Goal: Task Accomplishment & Management: Use online tool/utility

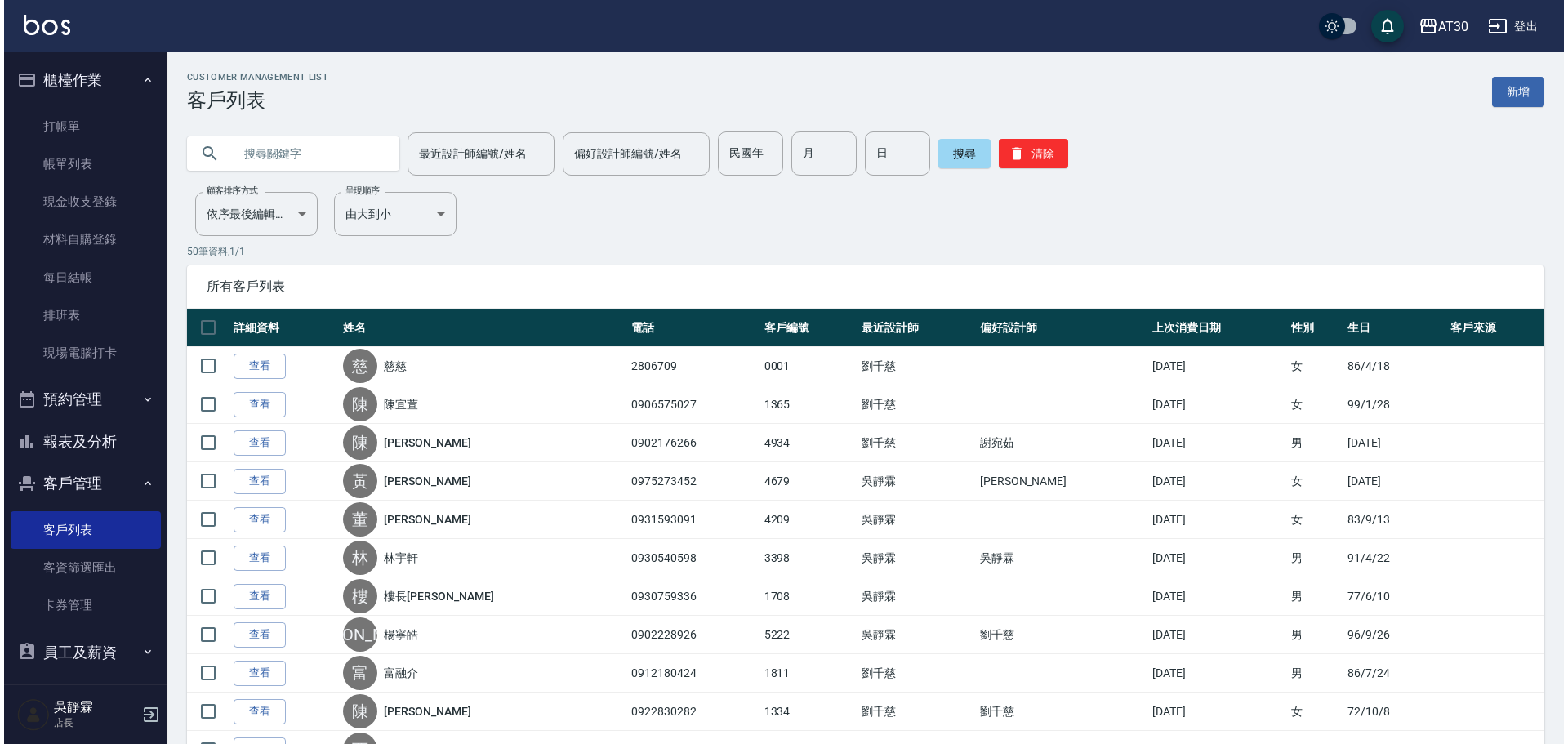
scroll to position [93, 0]
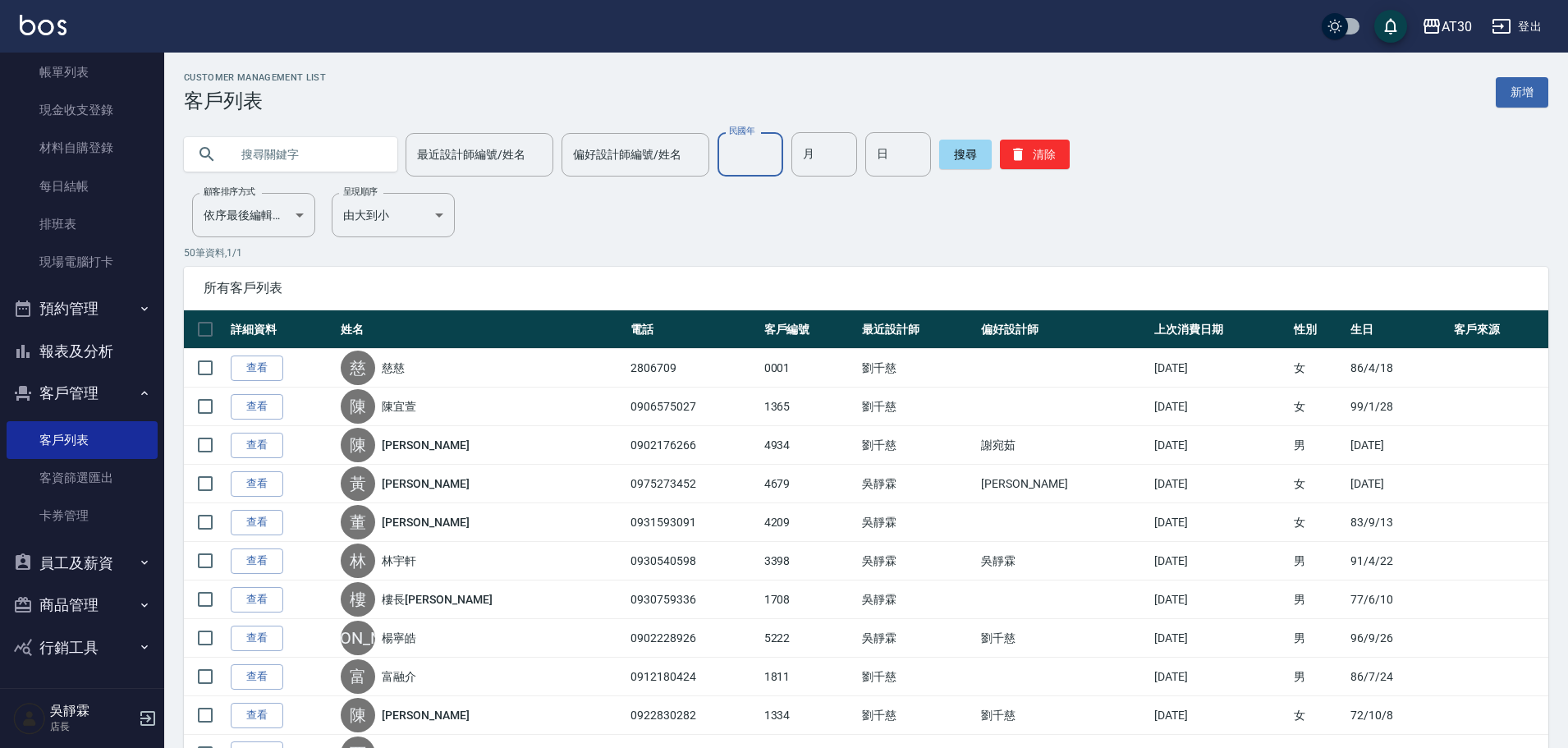
click at [773, 166] on input "民國年" at bounding box center [750, 154] width 66 height 44
type input "79"
type input "08"
type input "19"
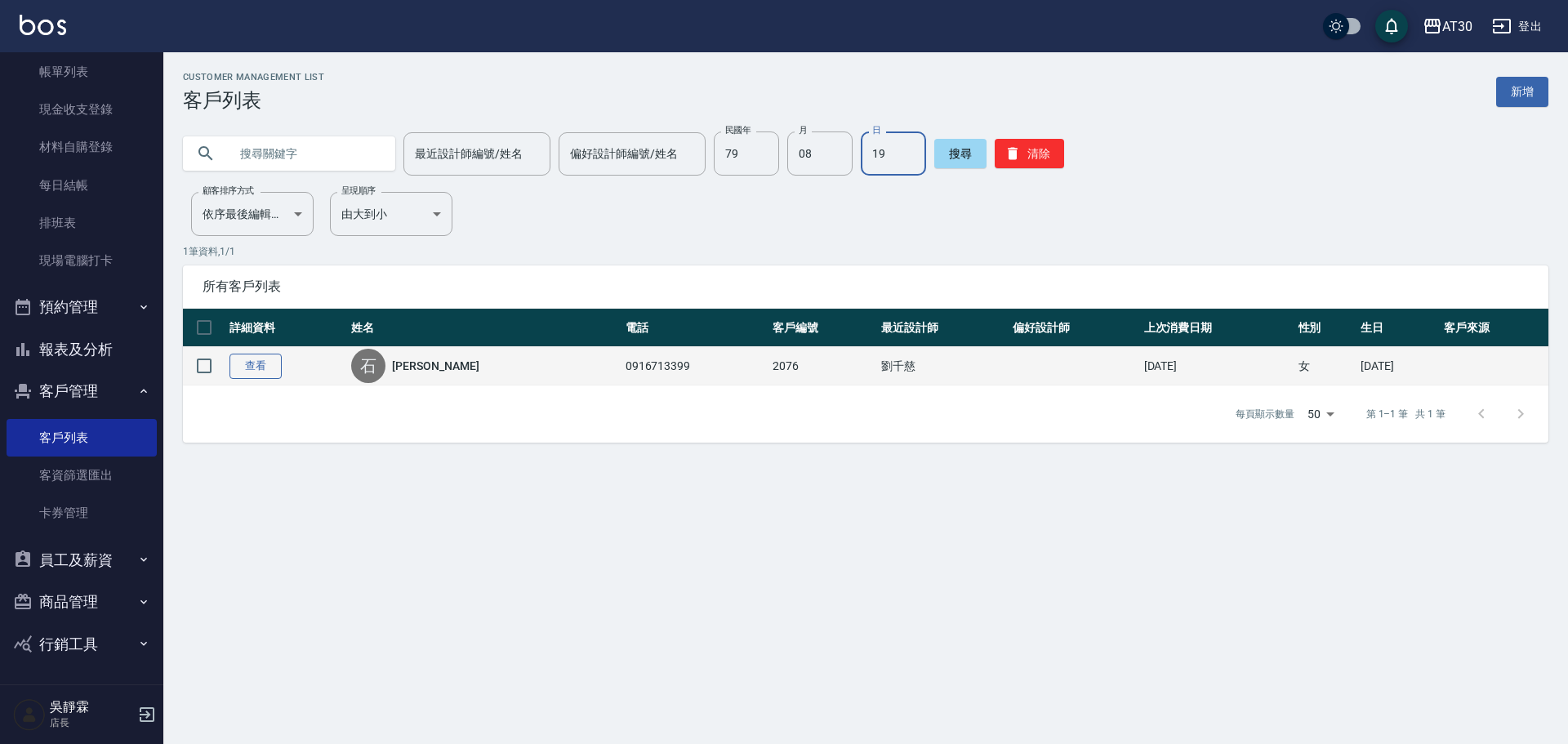
click at [231, 363] on link "查看" at bounding box center [255, 366] width 52 height 26
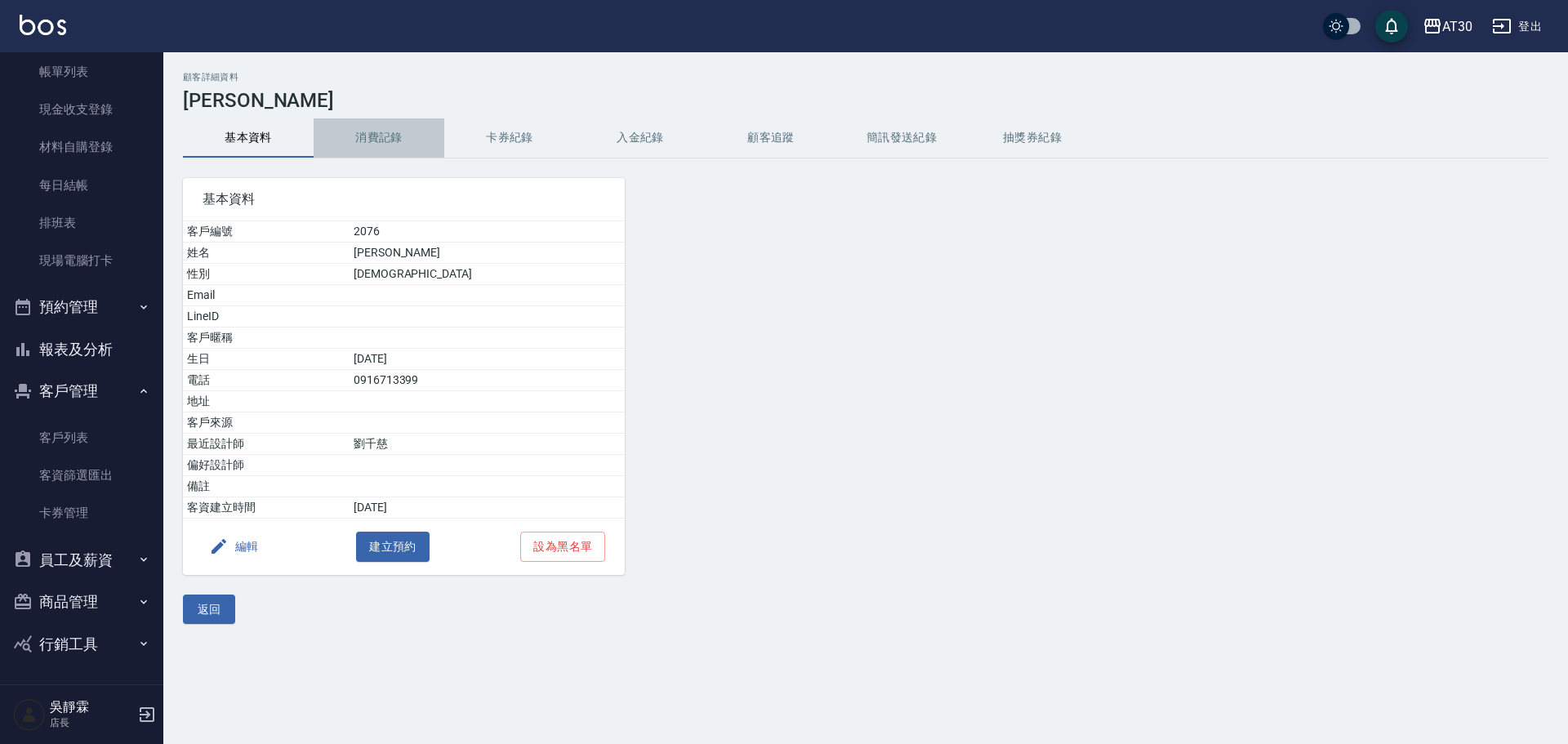
click at [406, 139] on button "消費記錄" at bounding box center [378, 138] width 130 height 39
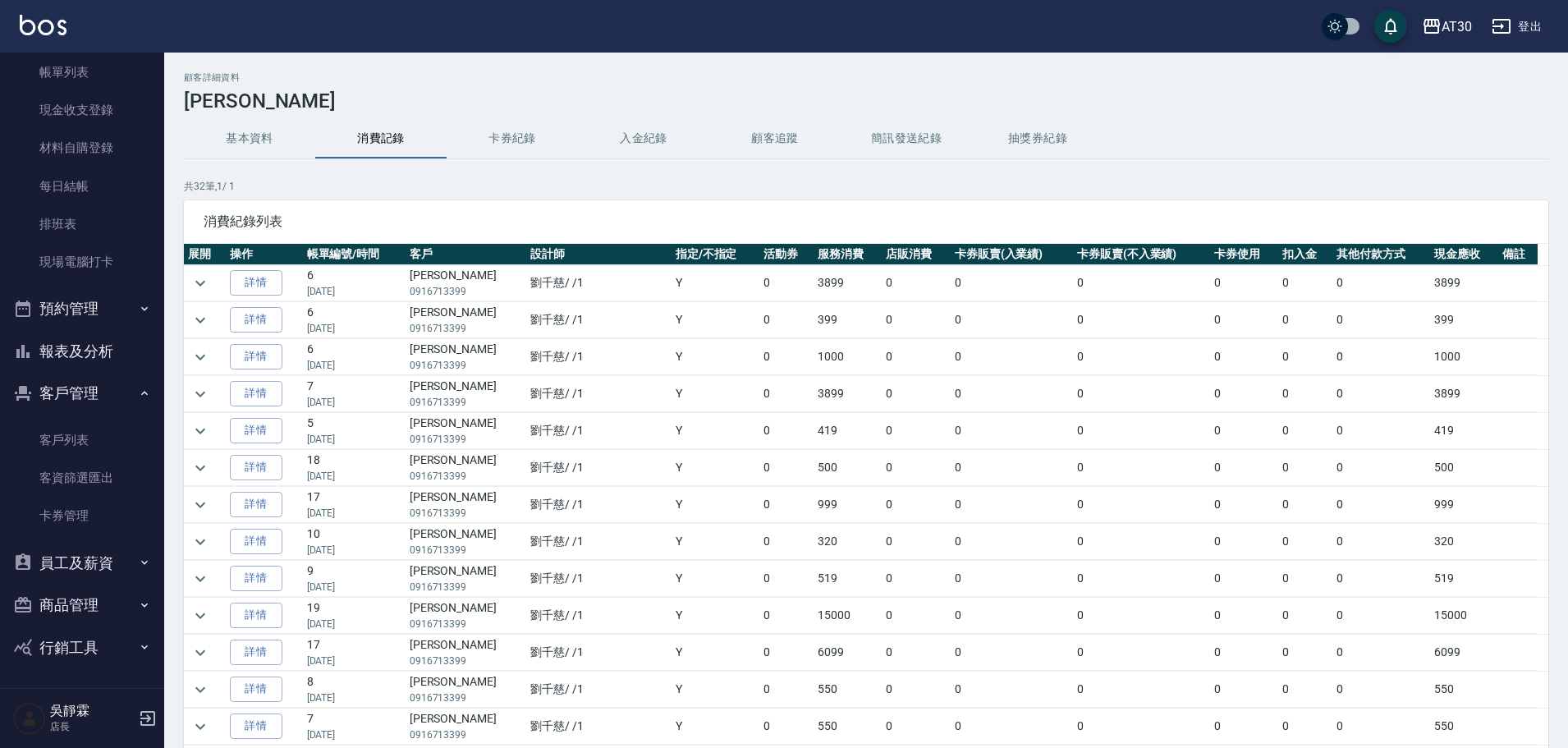
click at [250, 142] on button "基本資料" at bounding box center [249, 139] width 131 height 40
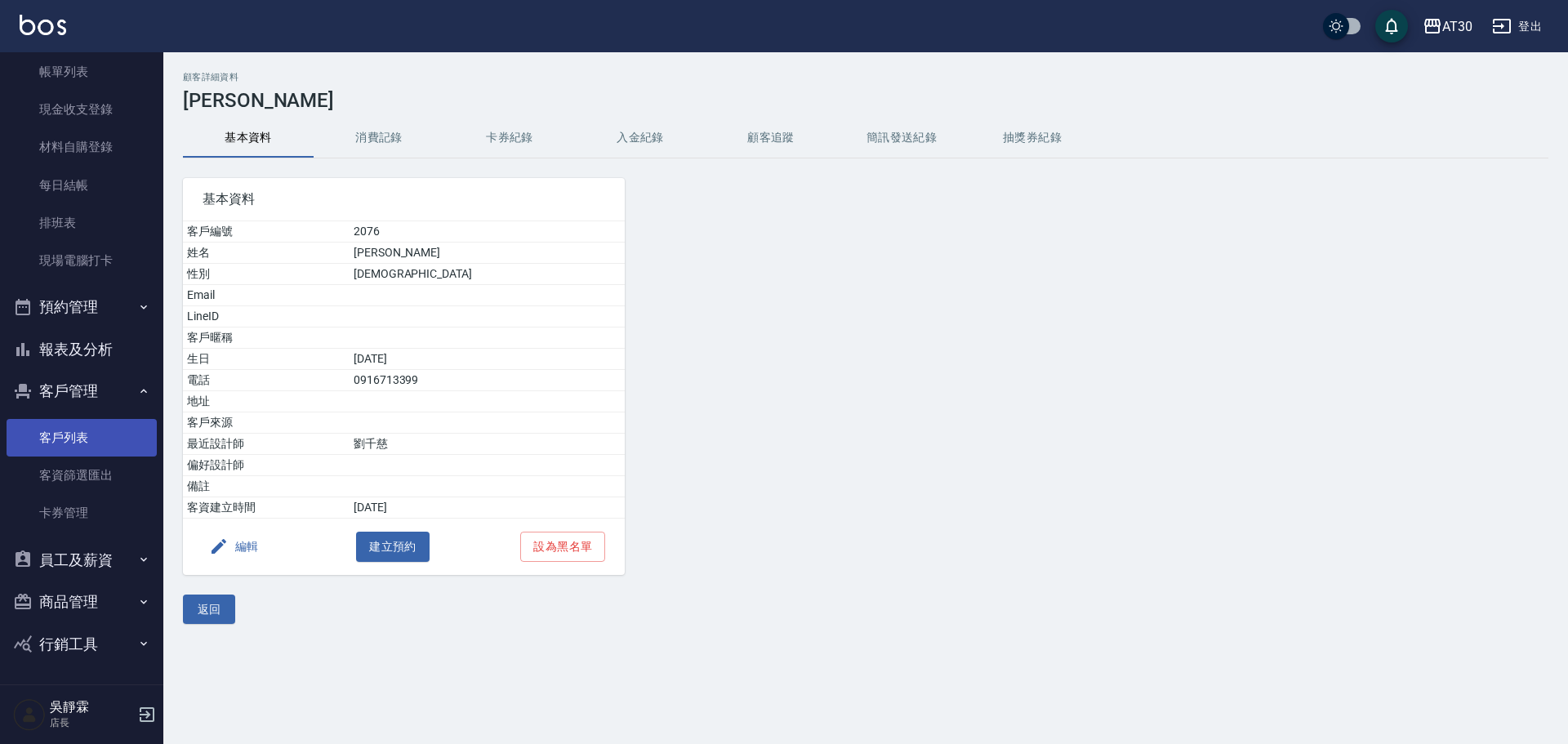
click at [100, 437] on link "客戶列表" at bounding box center [82, 438] width 150 height 38
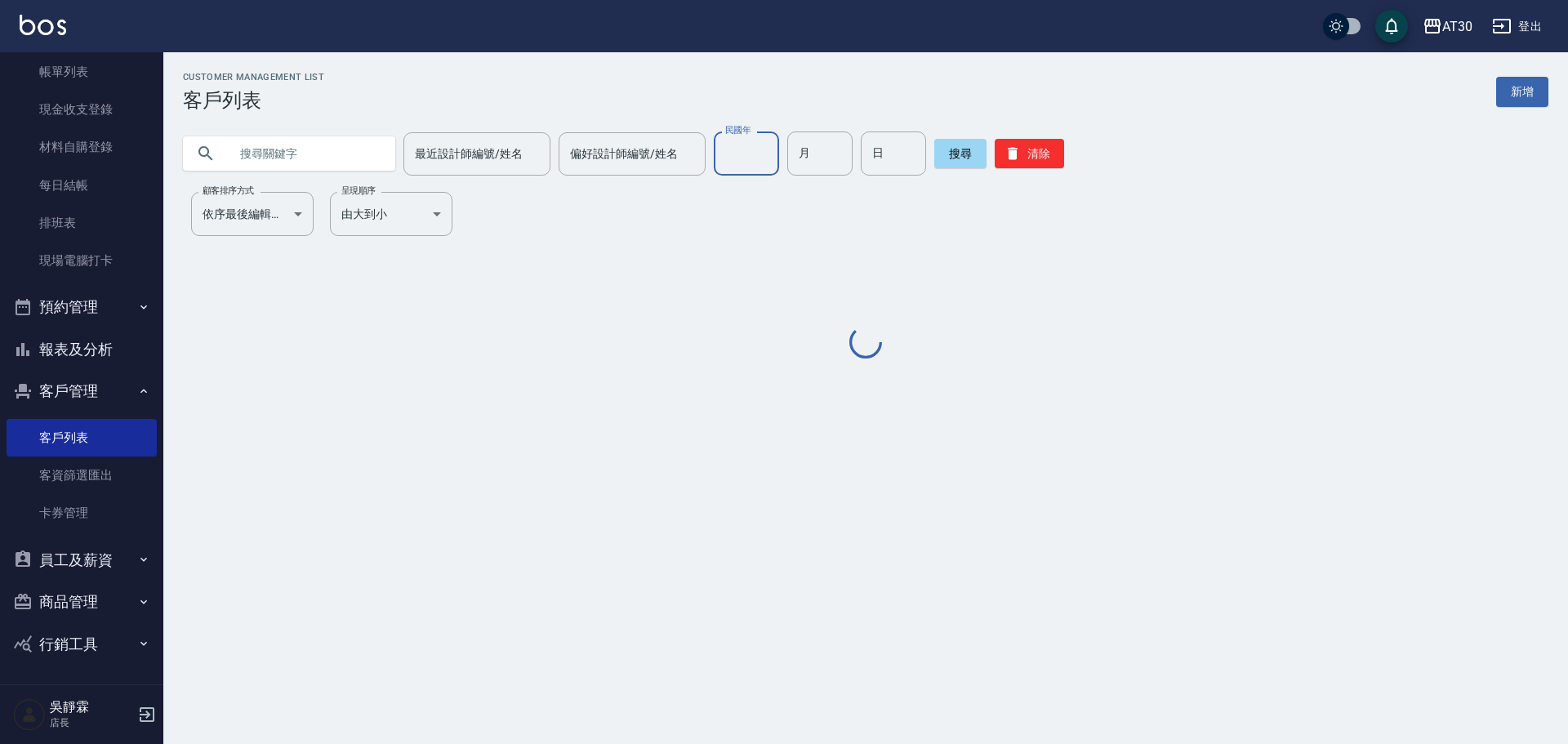
drag, startPoint x: 738, startPoint y: 158, endPoint x: 726, endPoint y: 149, distance: 15.0
click at [738, 158] on input "民國年" at bounding box center [747, 153] width 65 height 44
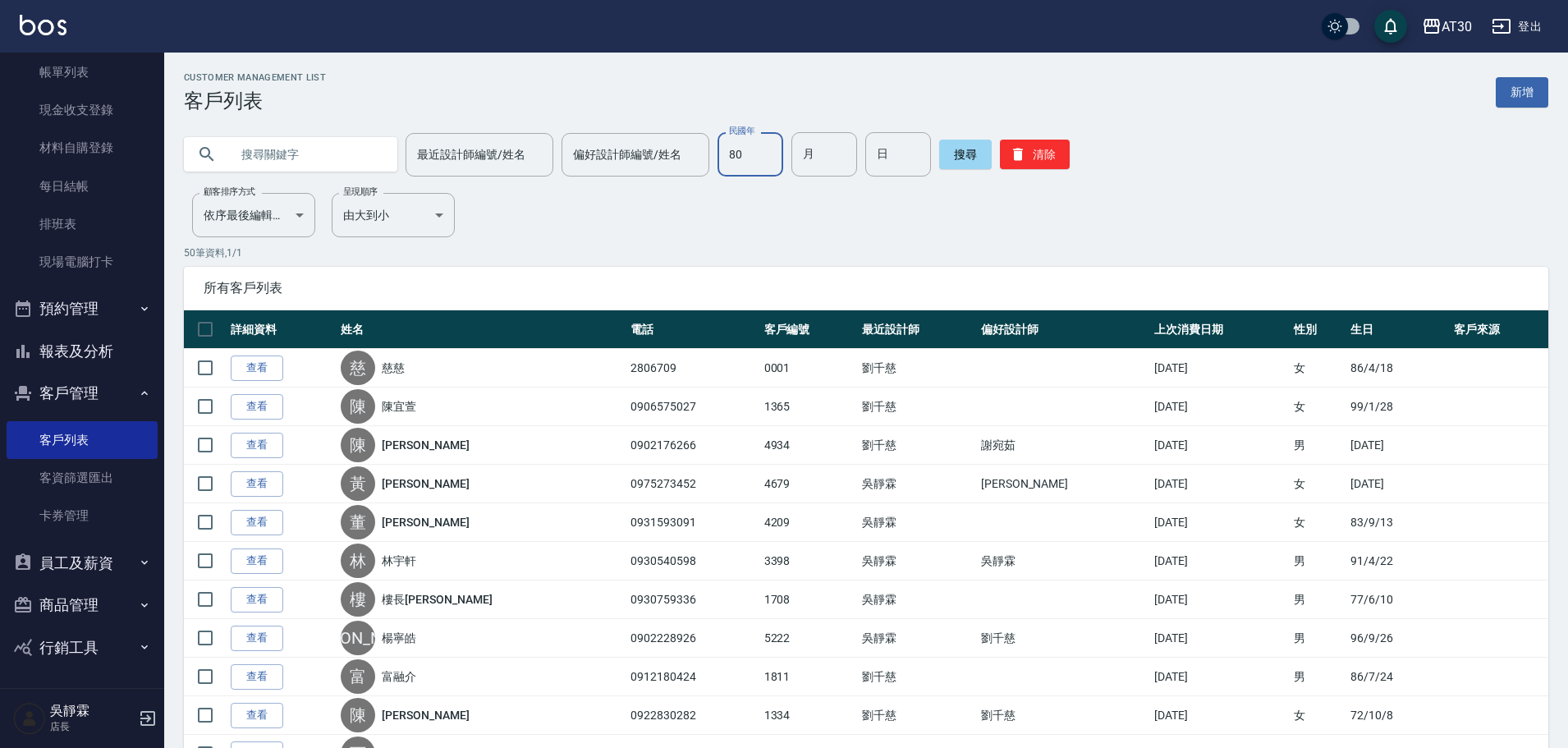
type input "80"
type input "01"
type input "09"
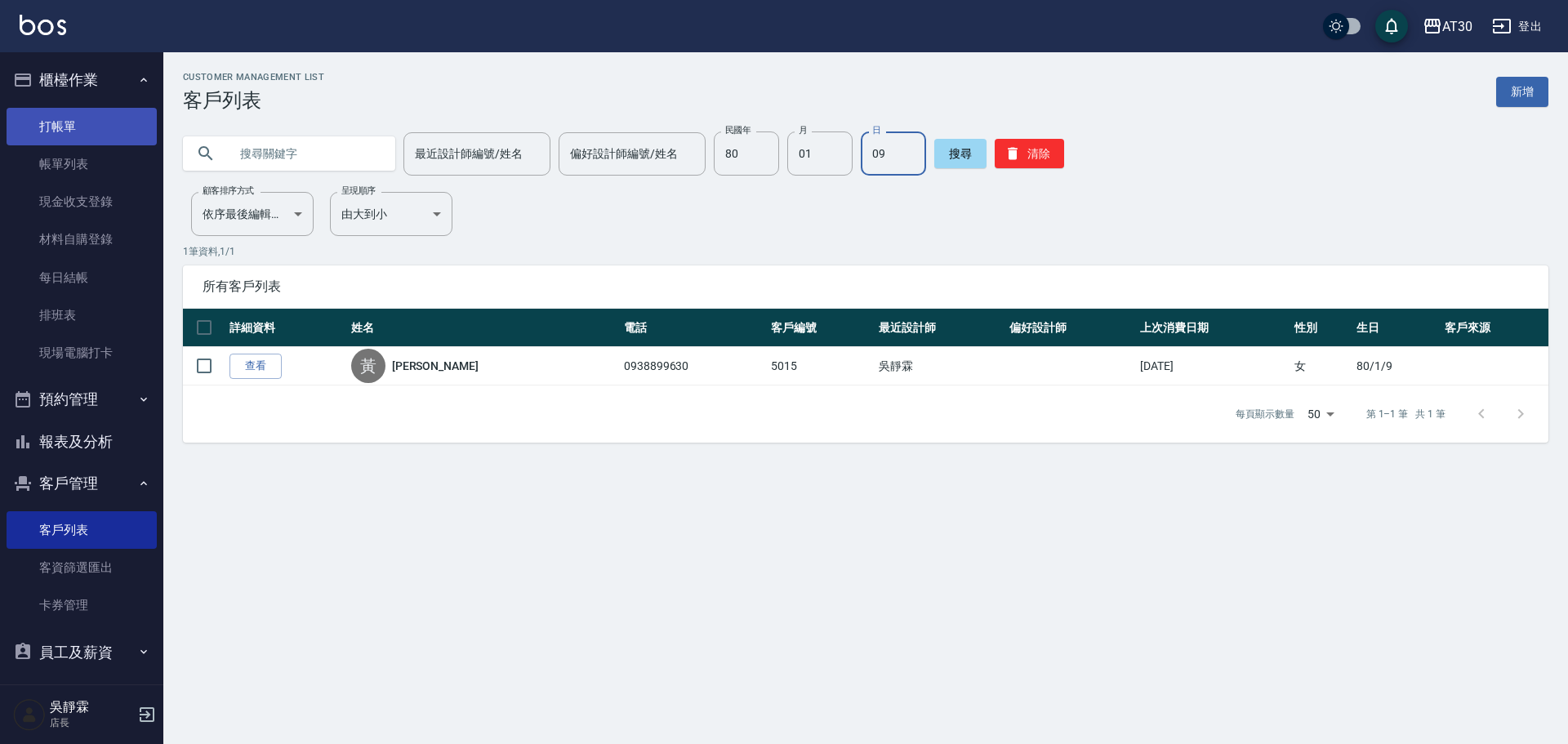
click at [59, 132] on link "打帳單" at bounding box center [82, 127] width 150 height 38
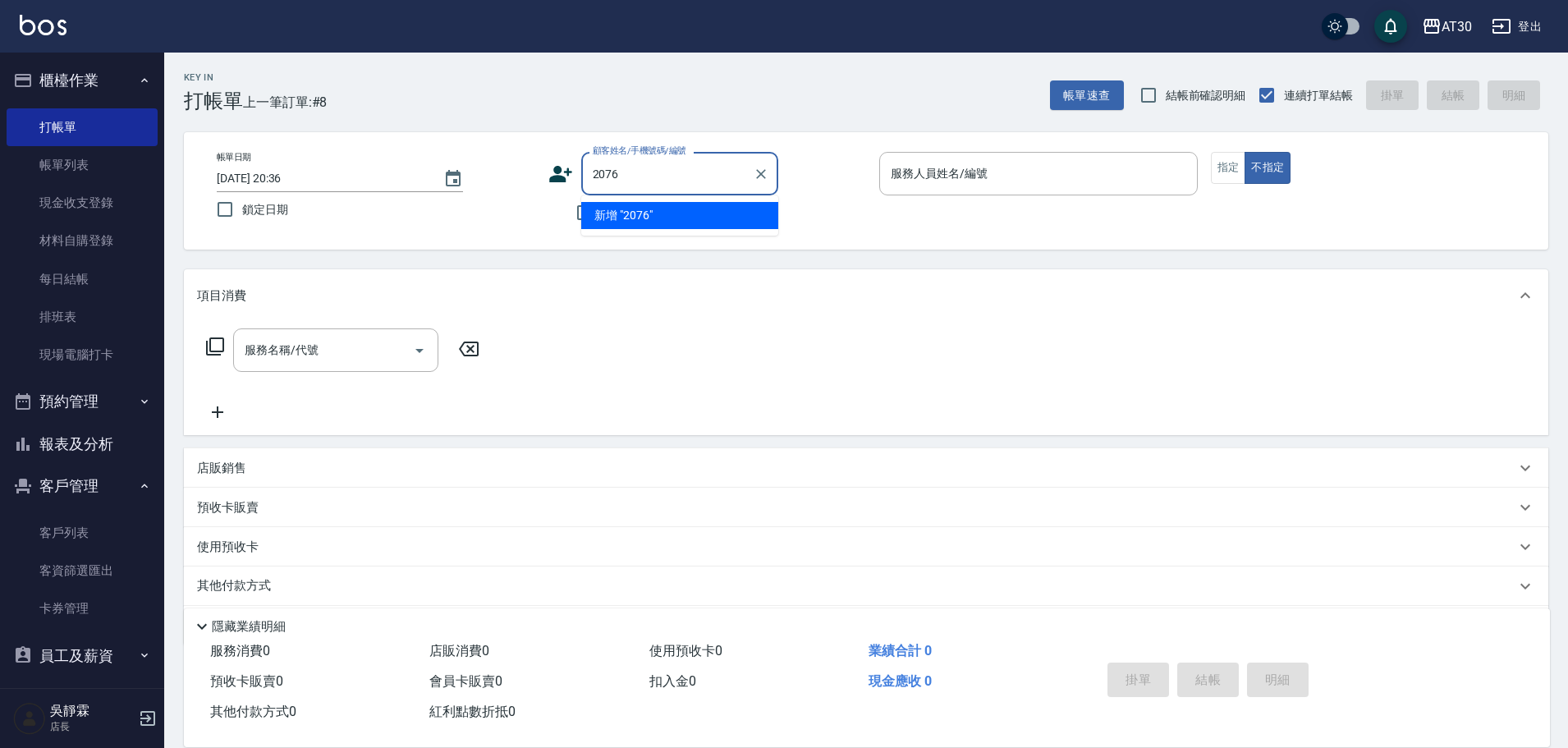
type input "2076"
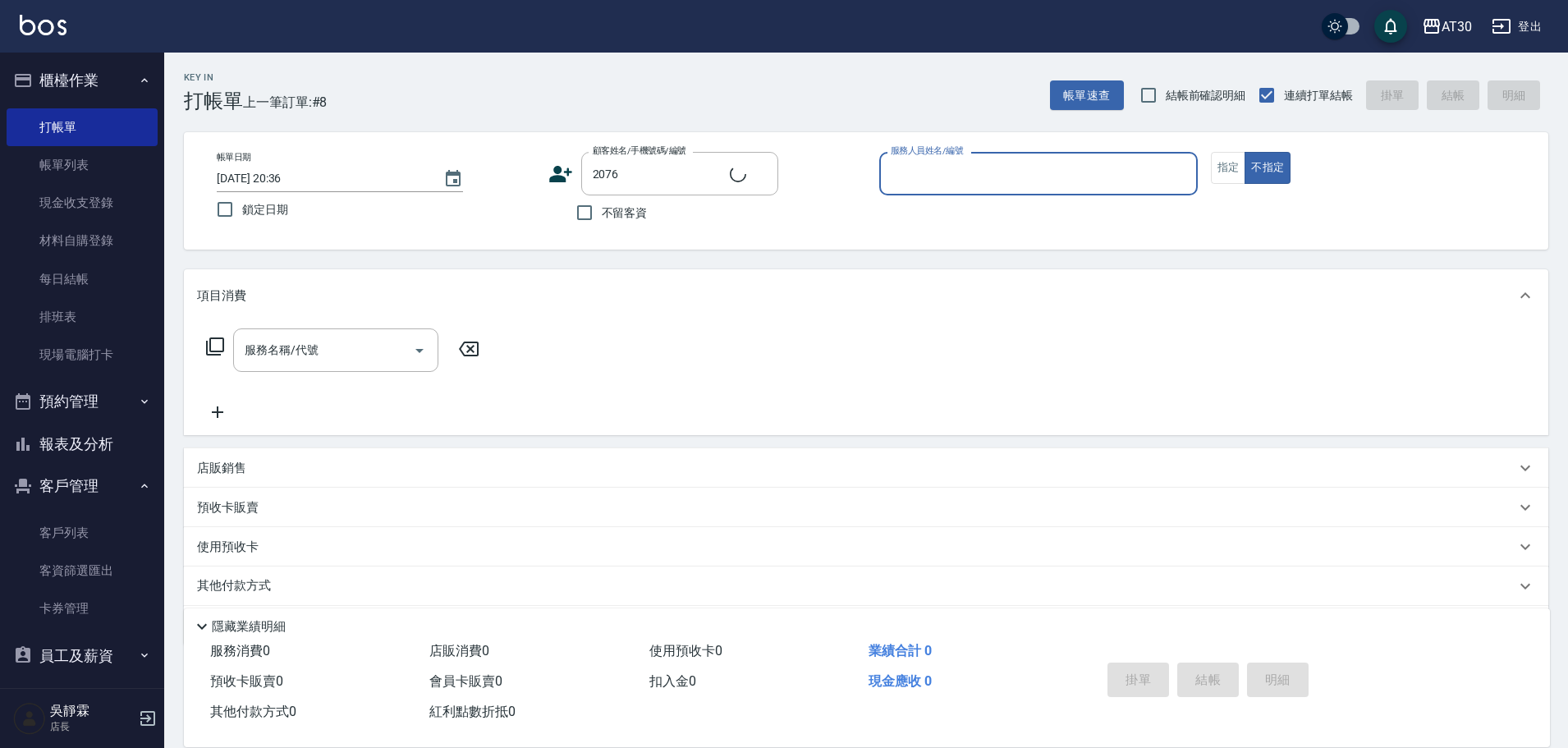
type input "1"
type input "[PERSON_NAME]/0916713399/2076"
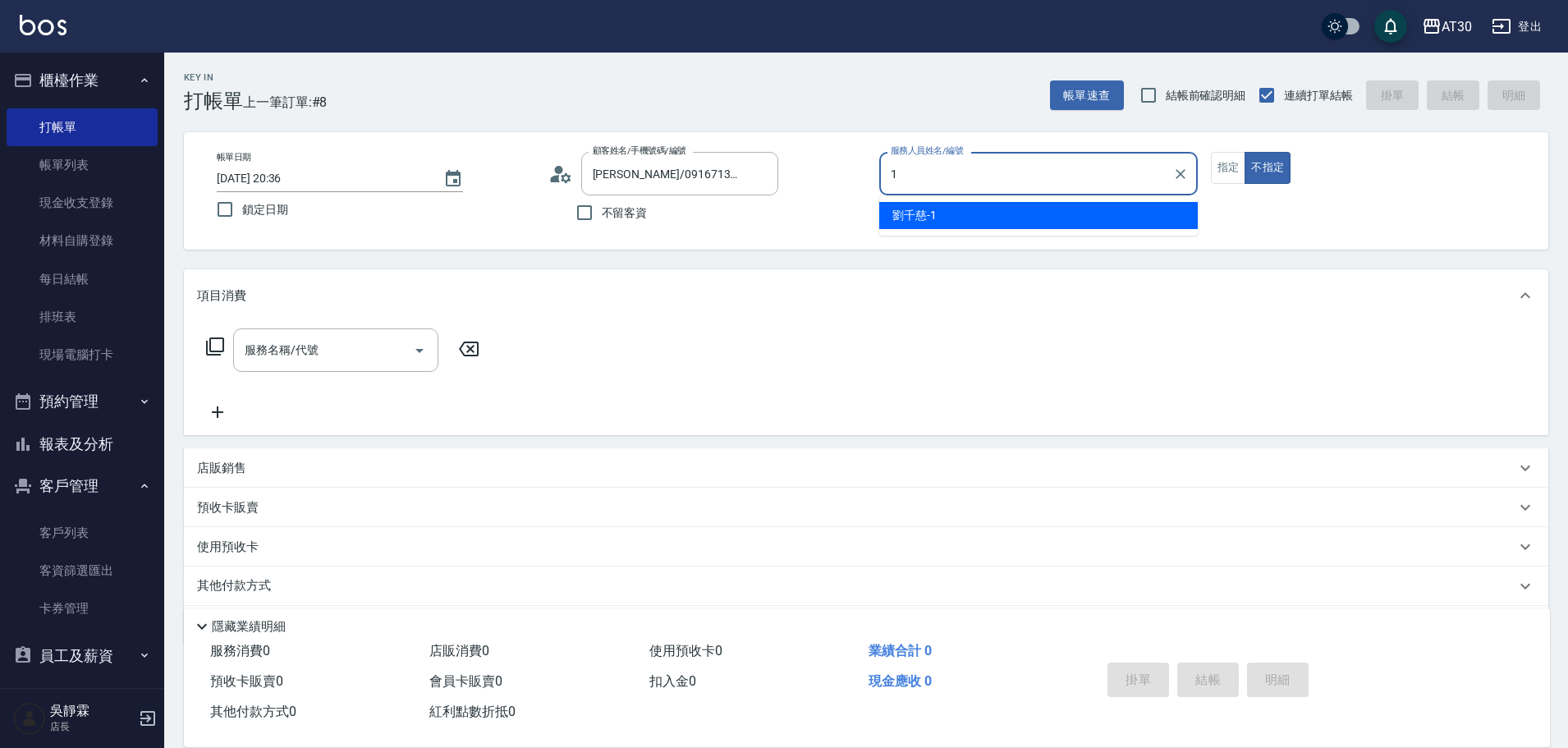
type input "[PERSON_NAME]1"
type button "false"
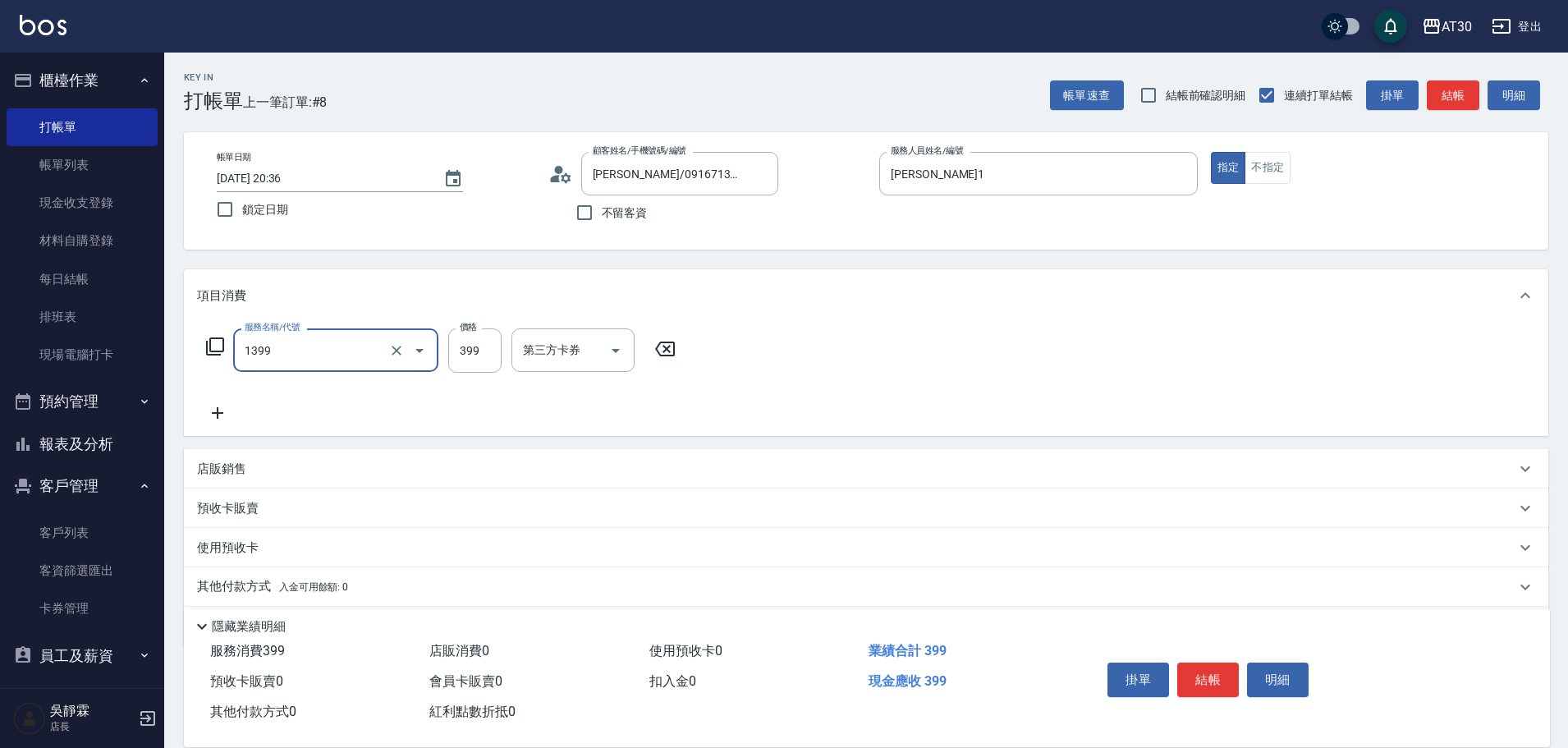
type input "健康洗髮(1399)"
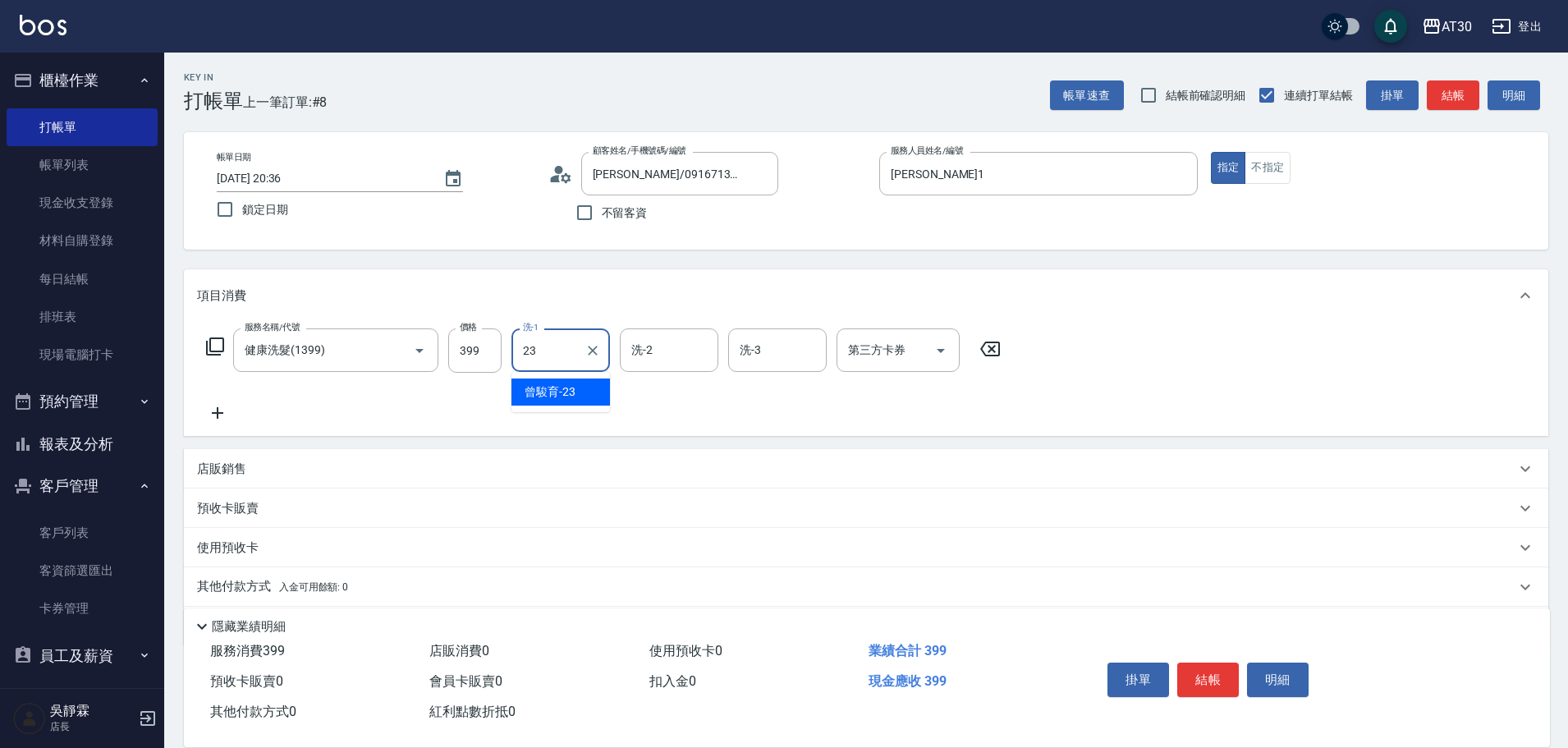
type input "曾駿育-23"
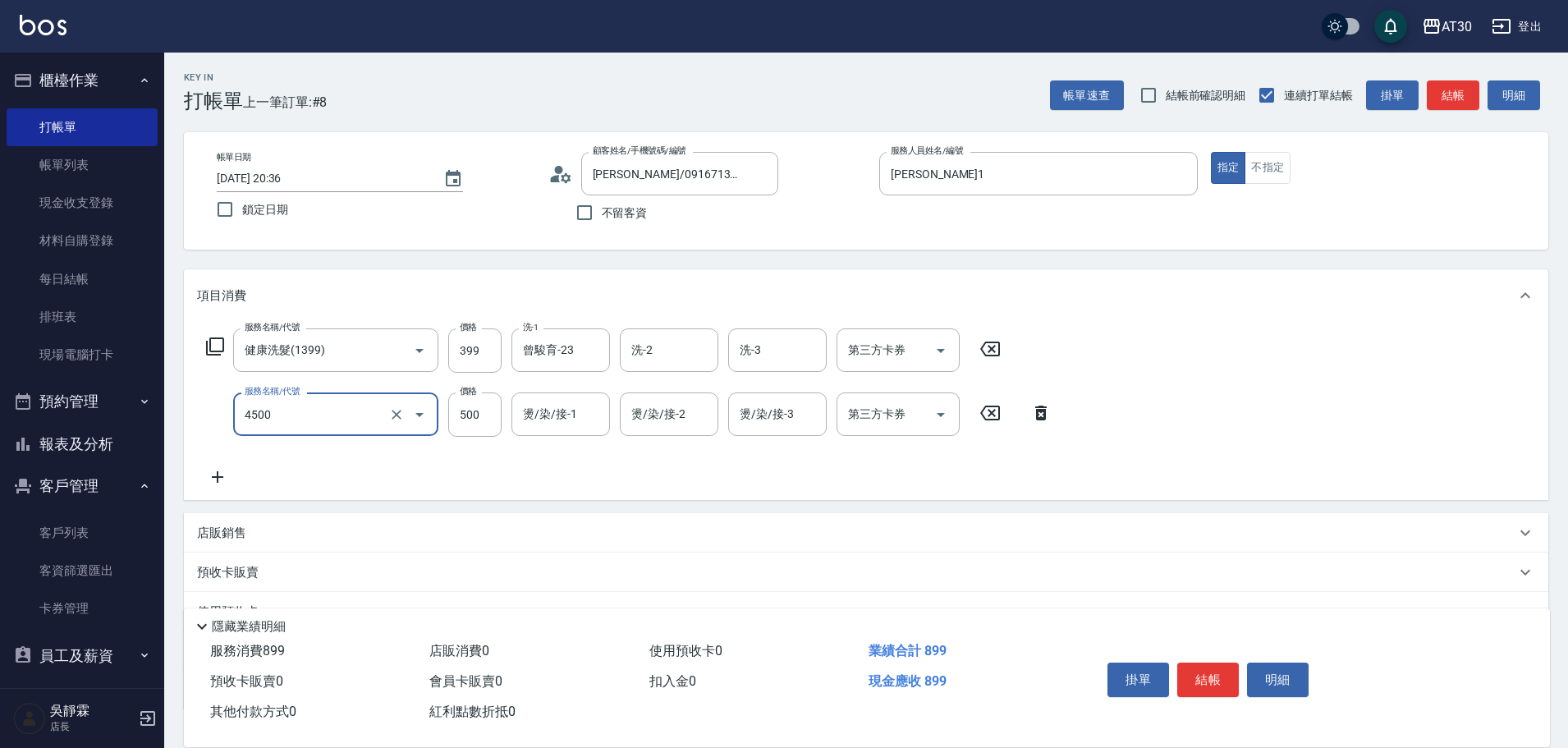
type input "補染(4500)"
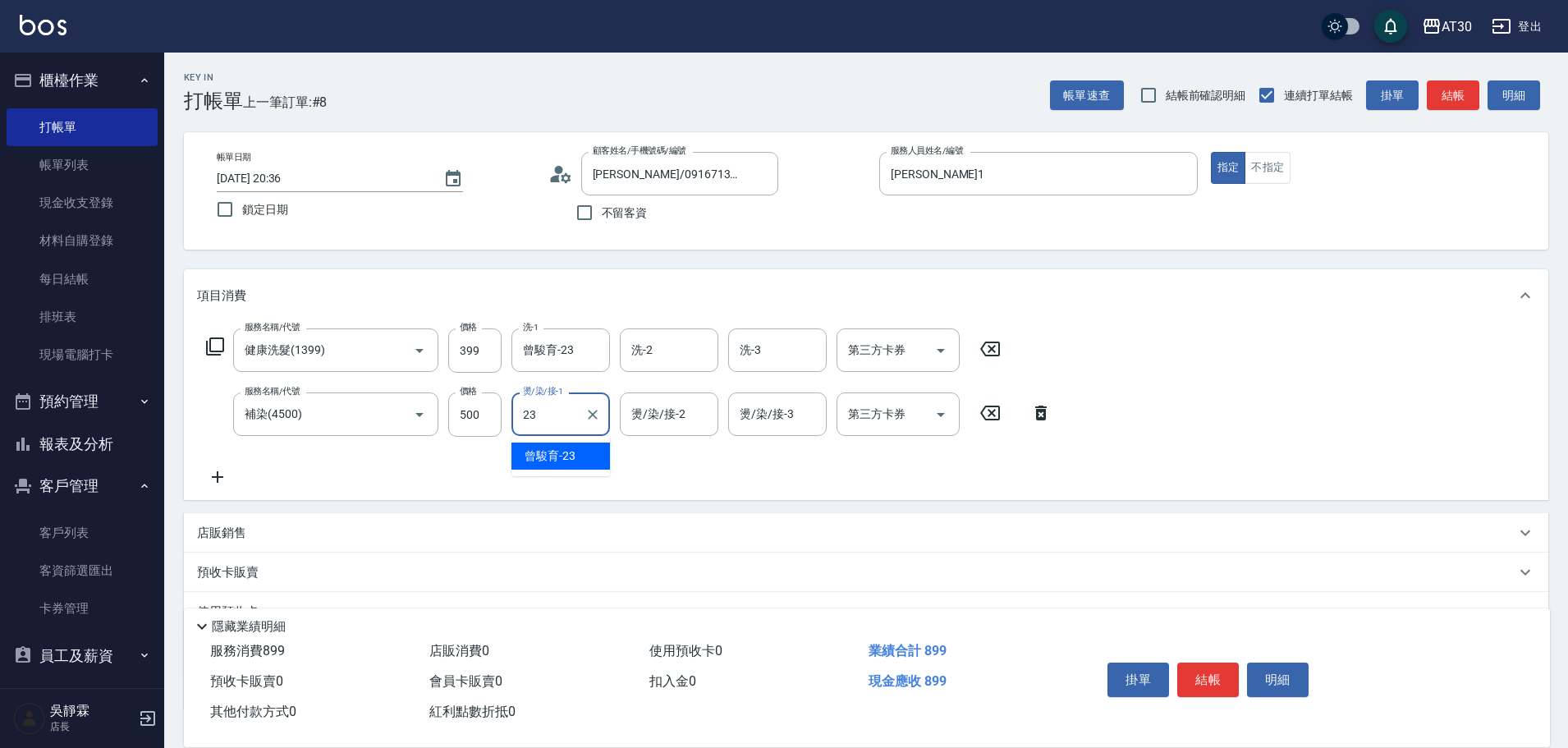
type input "曾駿育-23"
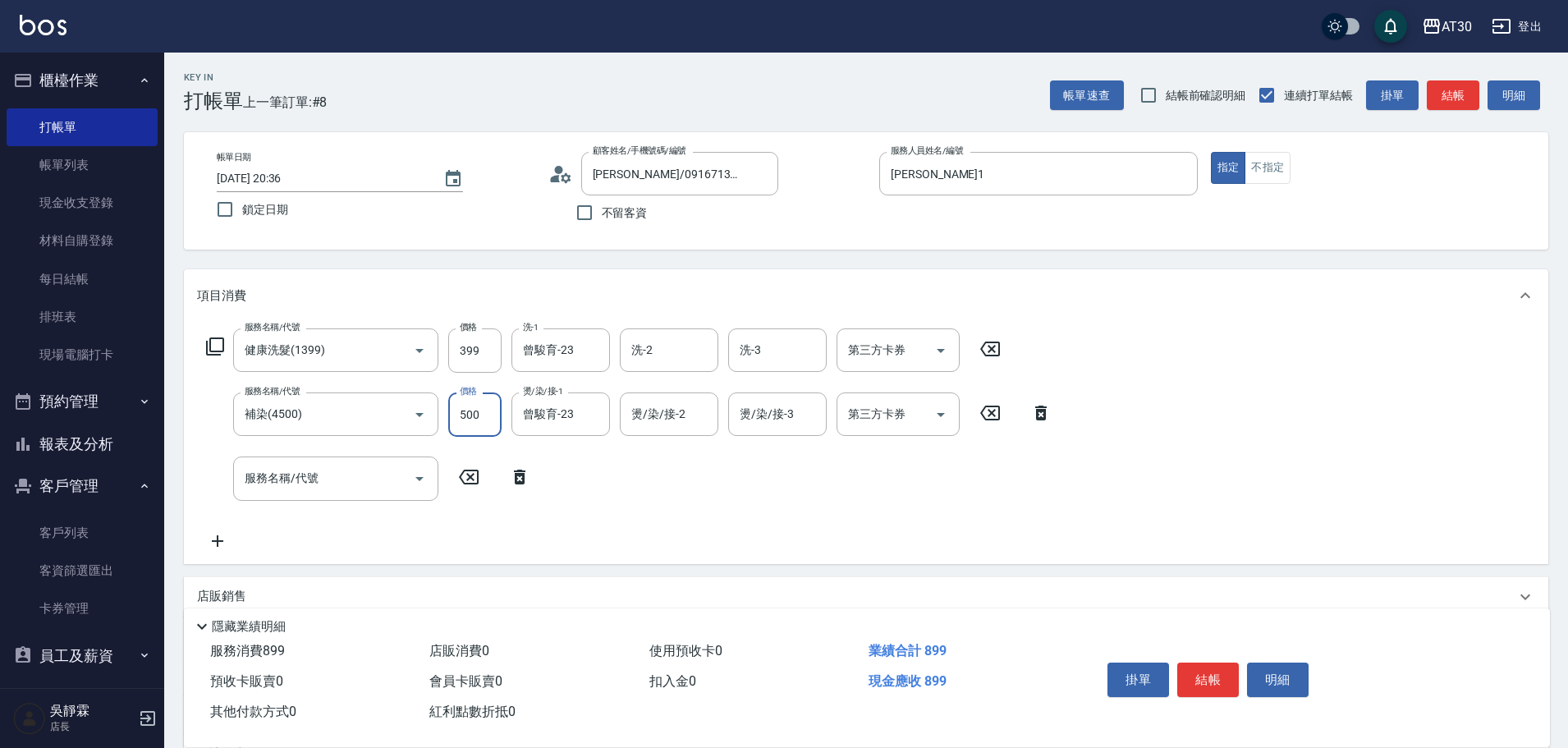
click at [482, 406] on input "500" at bounding box center [475, 414] width 53 height 44
type input "501"
click at [1213, 663] on button "結帳" at bounding box center [1207, 680] width 61 height 35
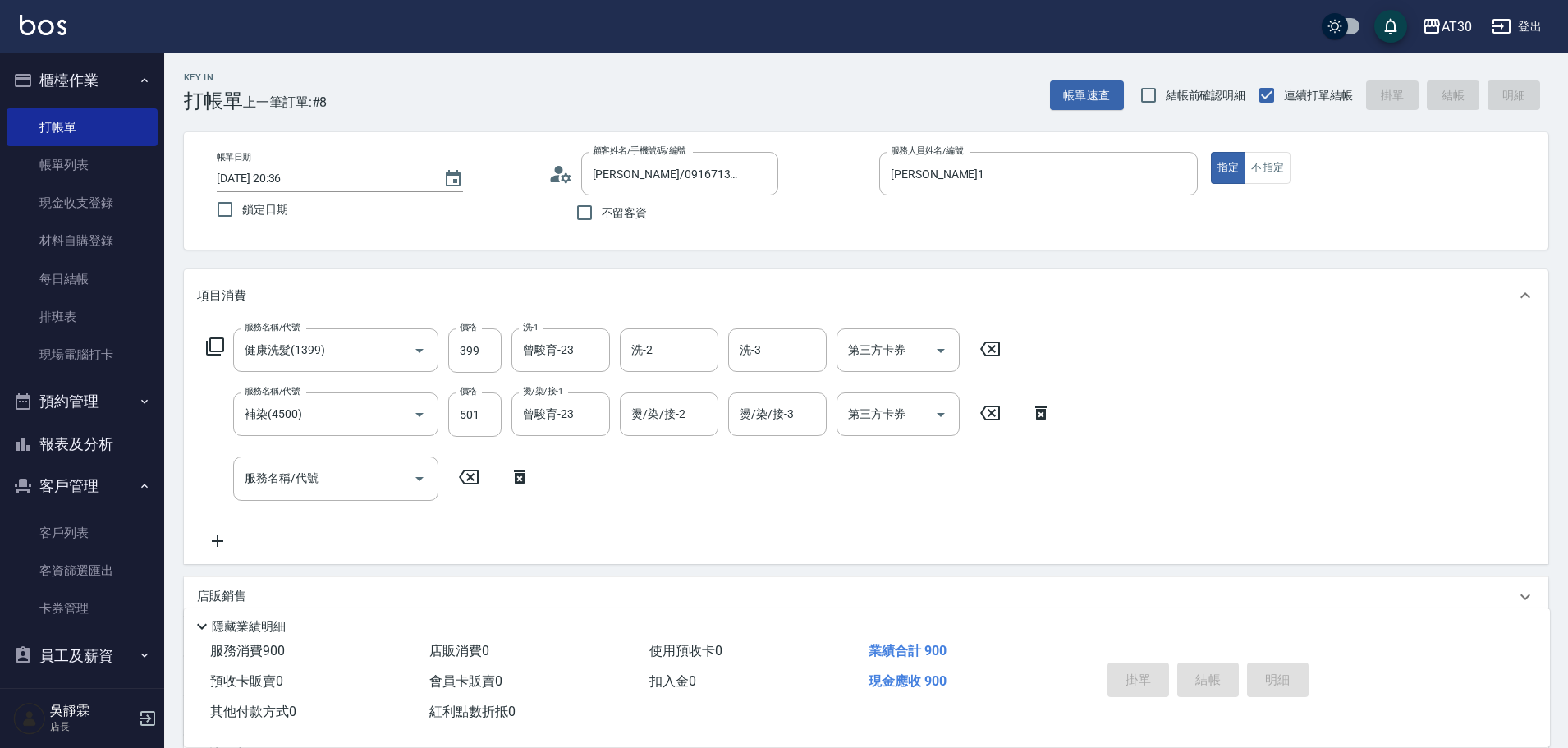
type input "[DATE] 20:37"
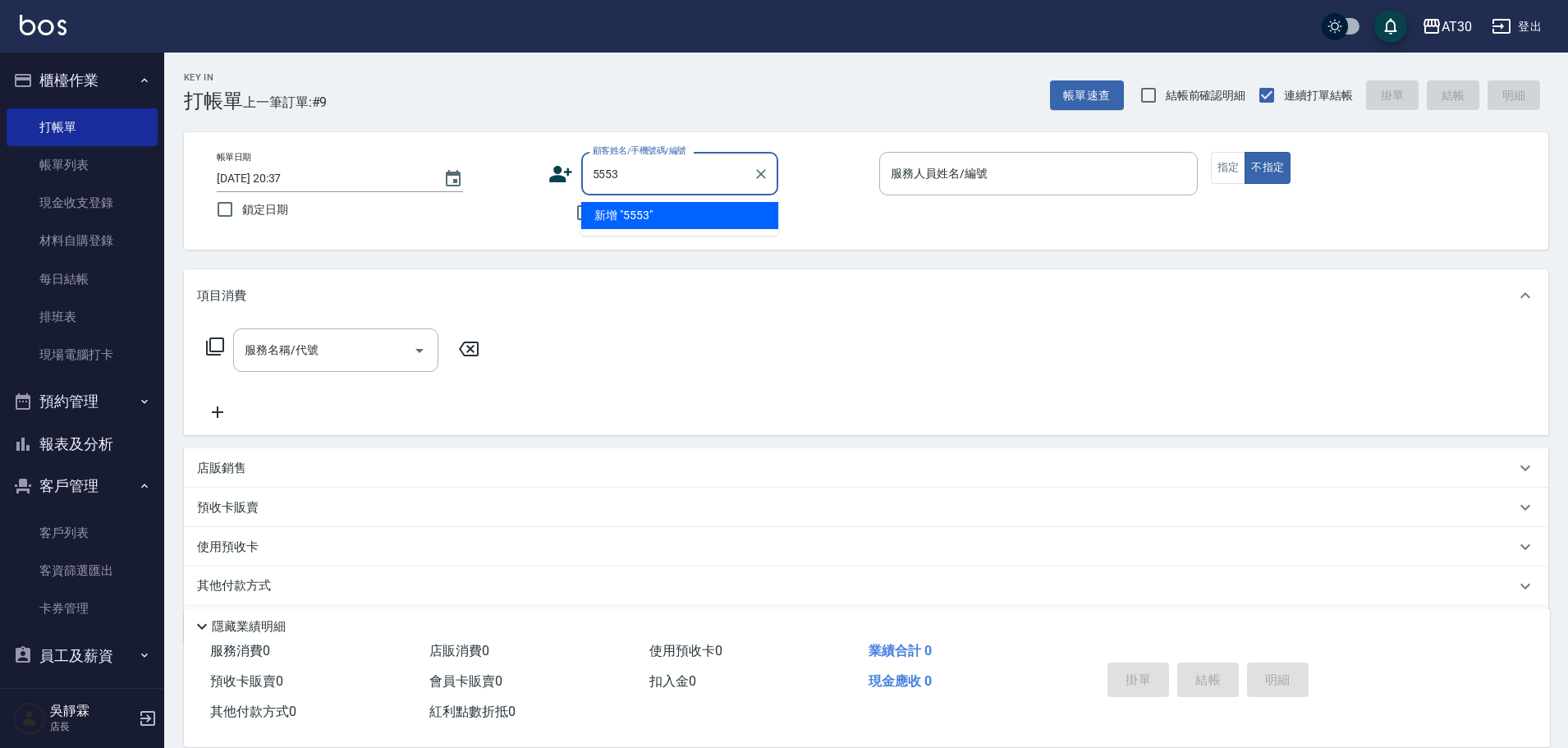
type input "5553"
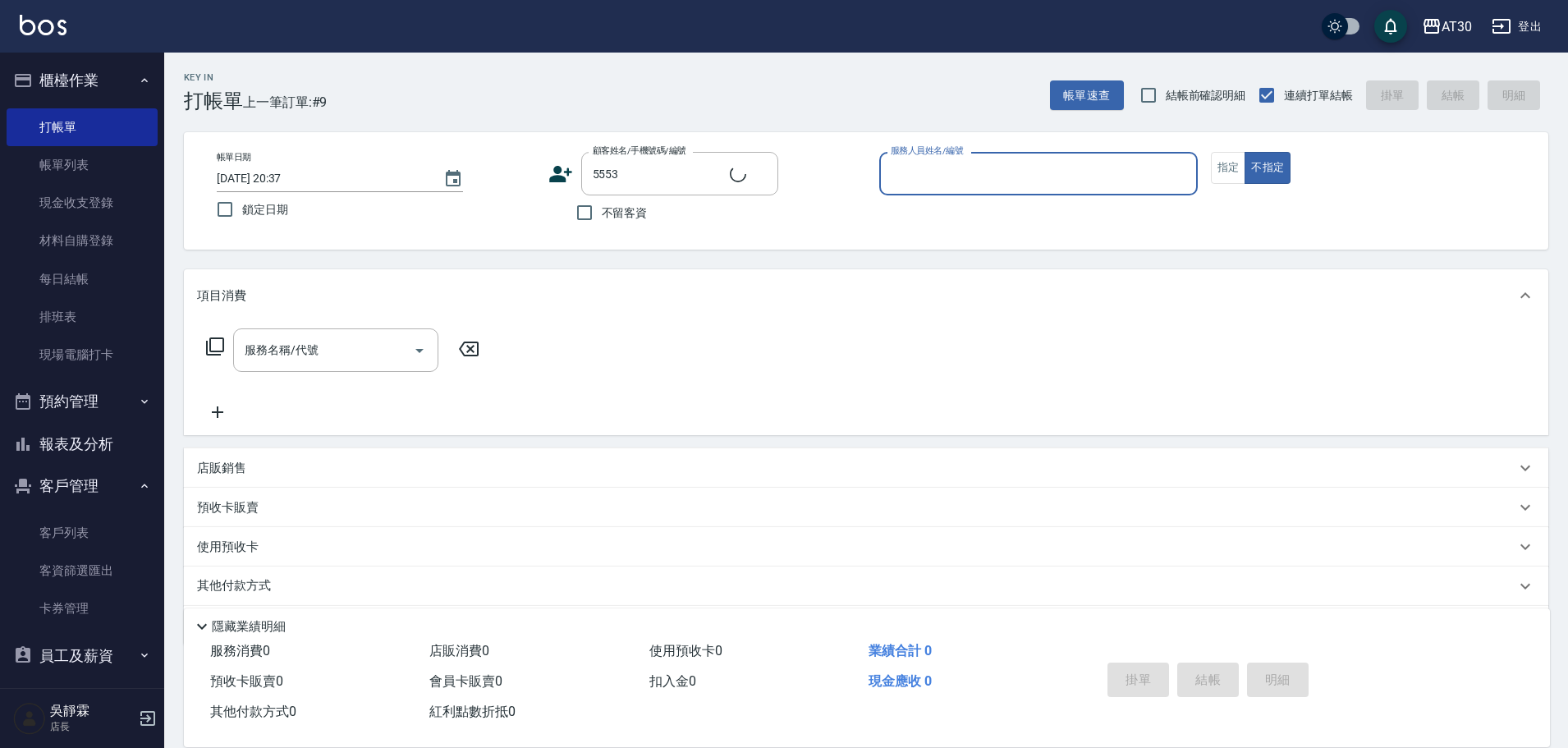
type input "1"
type input "[PERSON_NAME]/0935258842/5553"
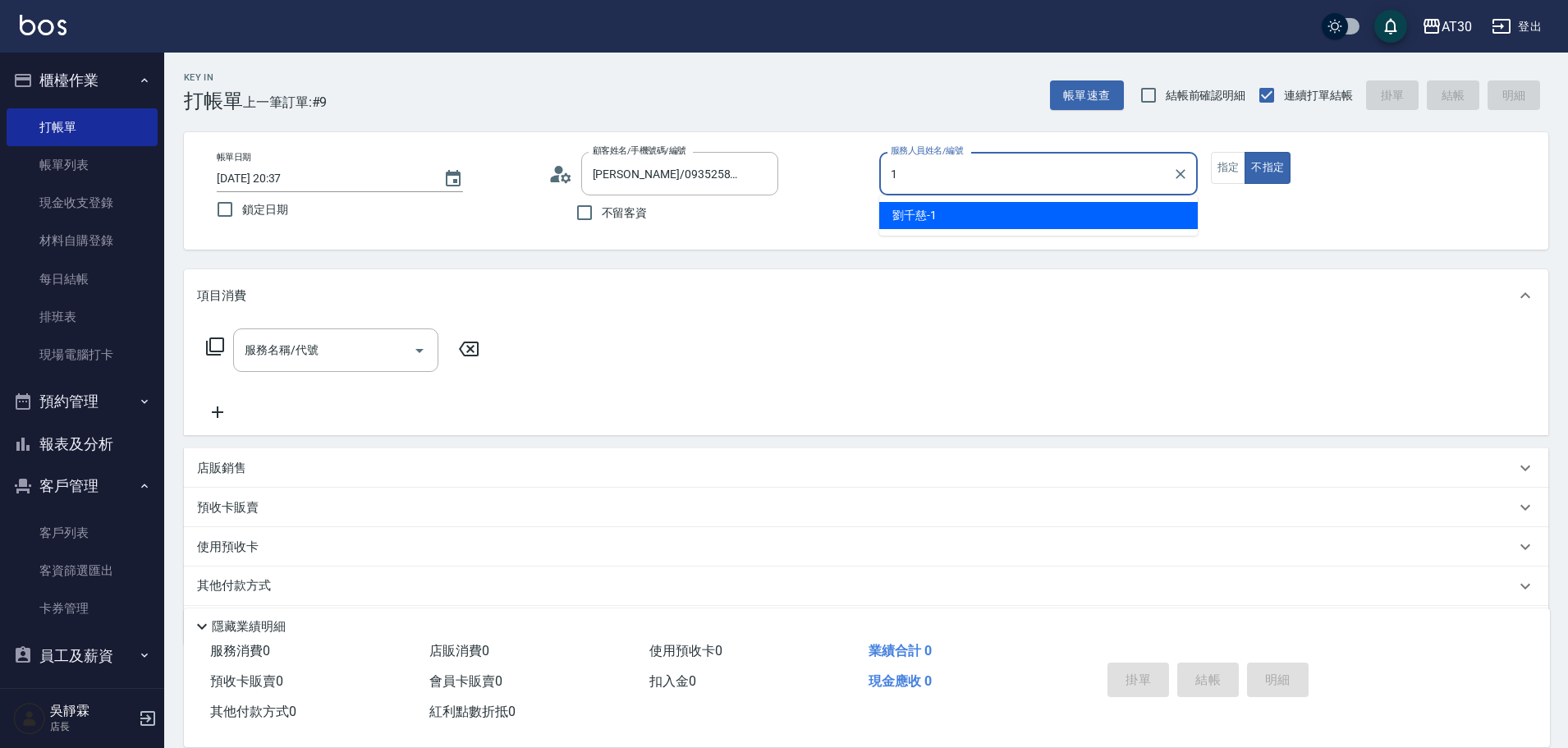
type input "[PERSON_NAME]1"
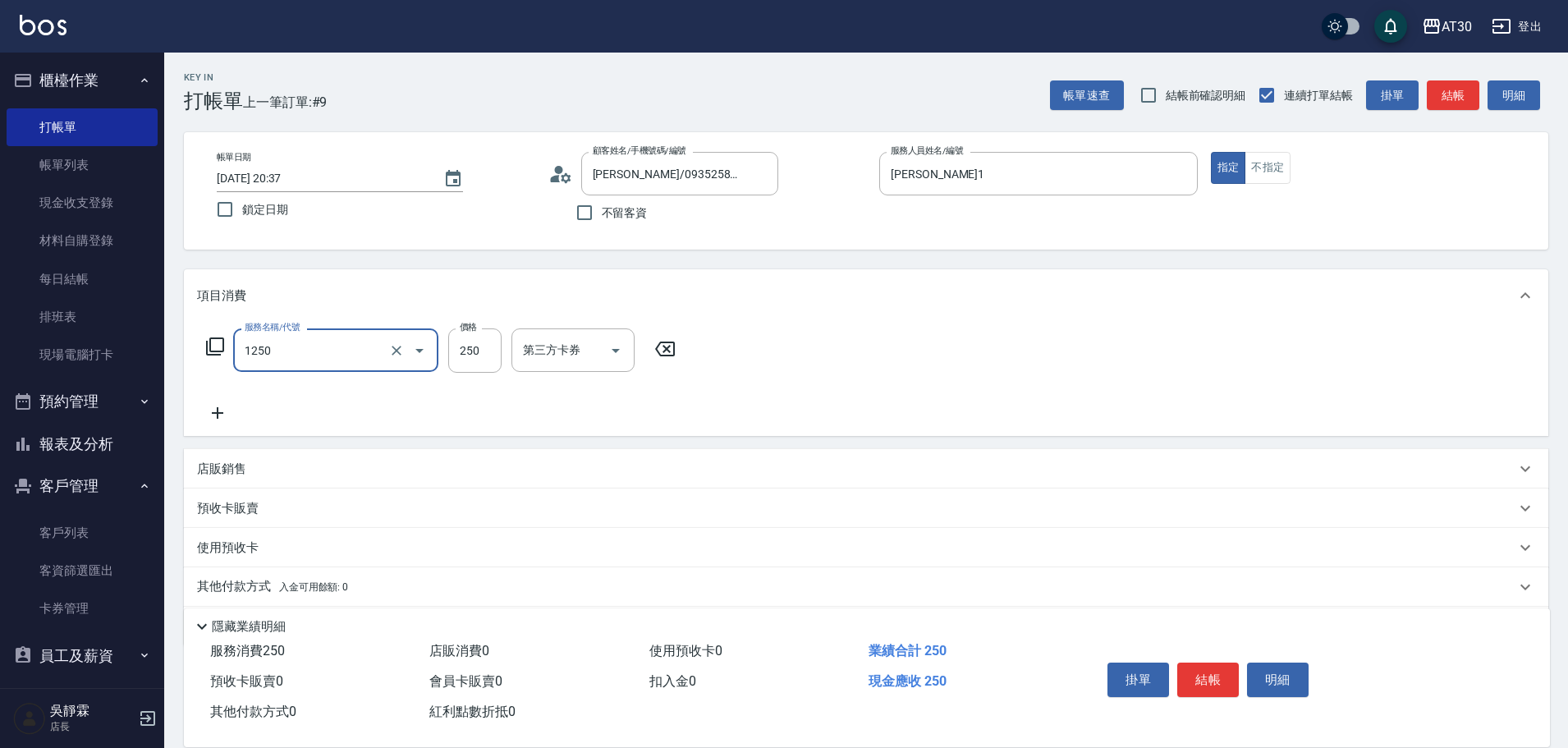
type input "洗髮250(1250)"
type input "曾駿育-23"
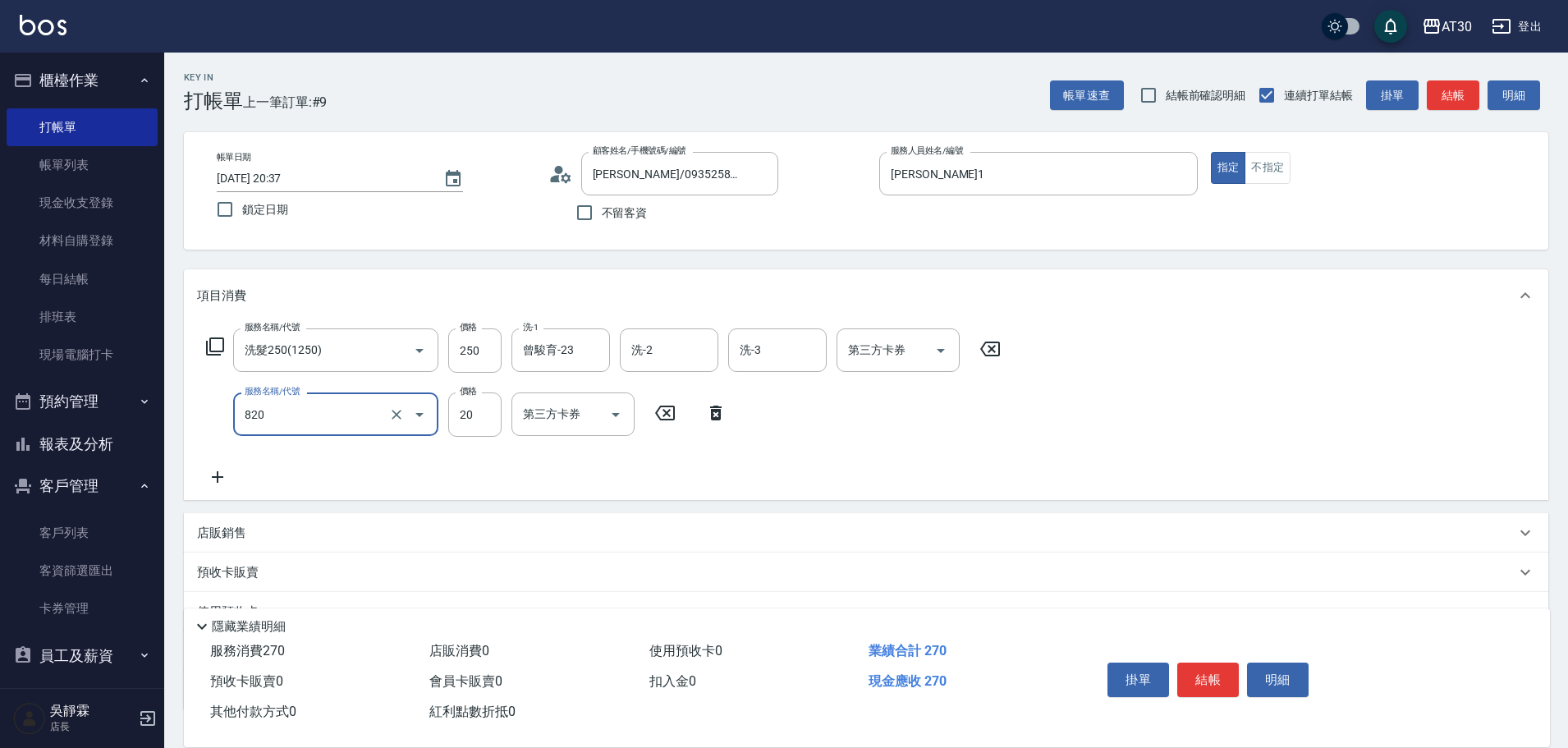
type input "潤絲(820)"
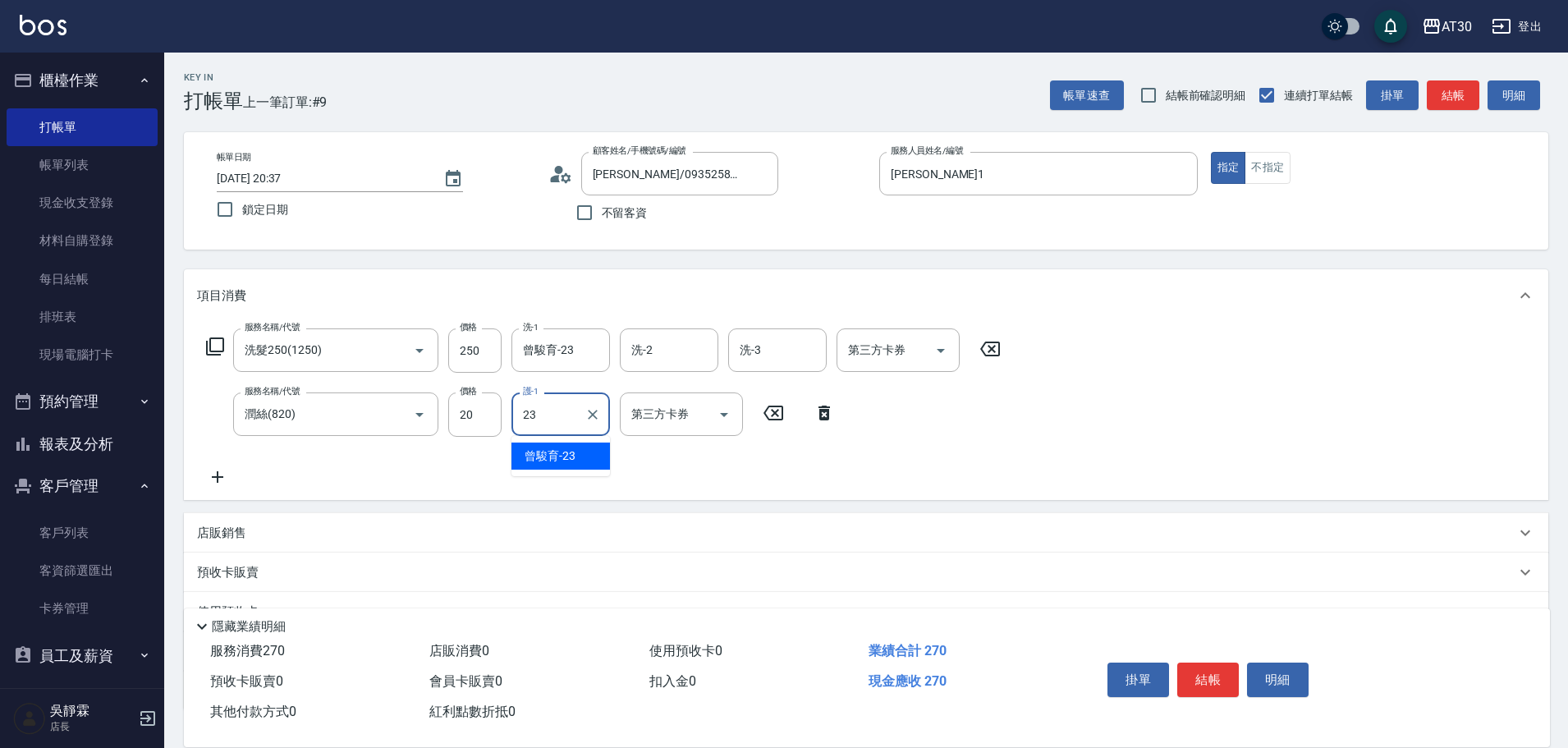
type input "曾駿育-23"
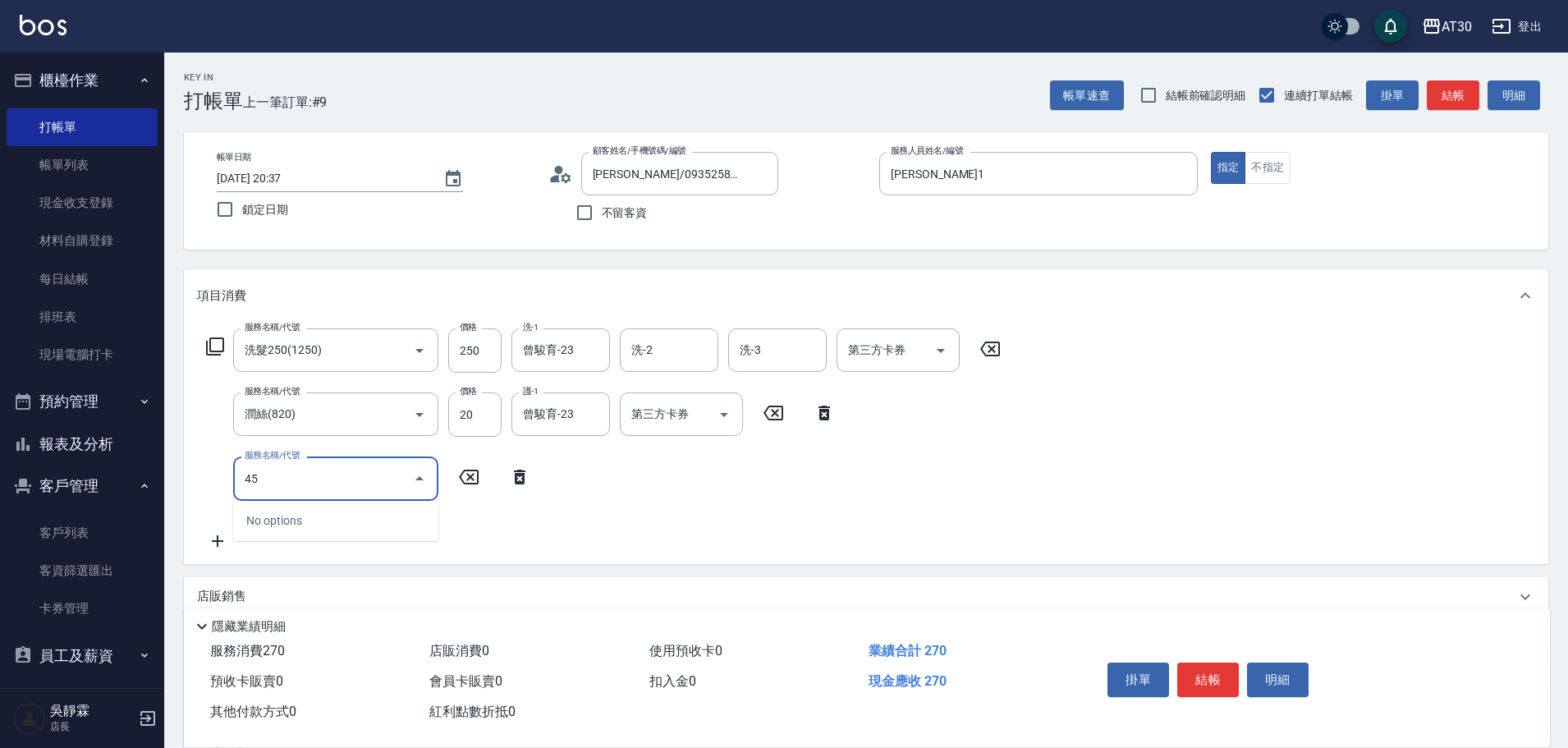
type input "4"
type input "吹捲(850)"
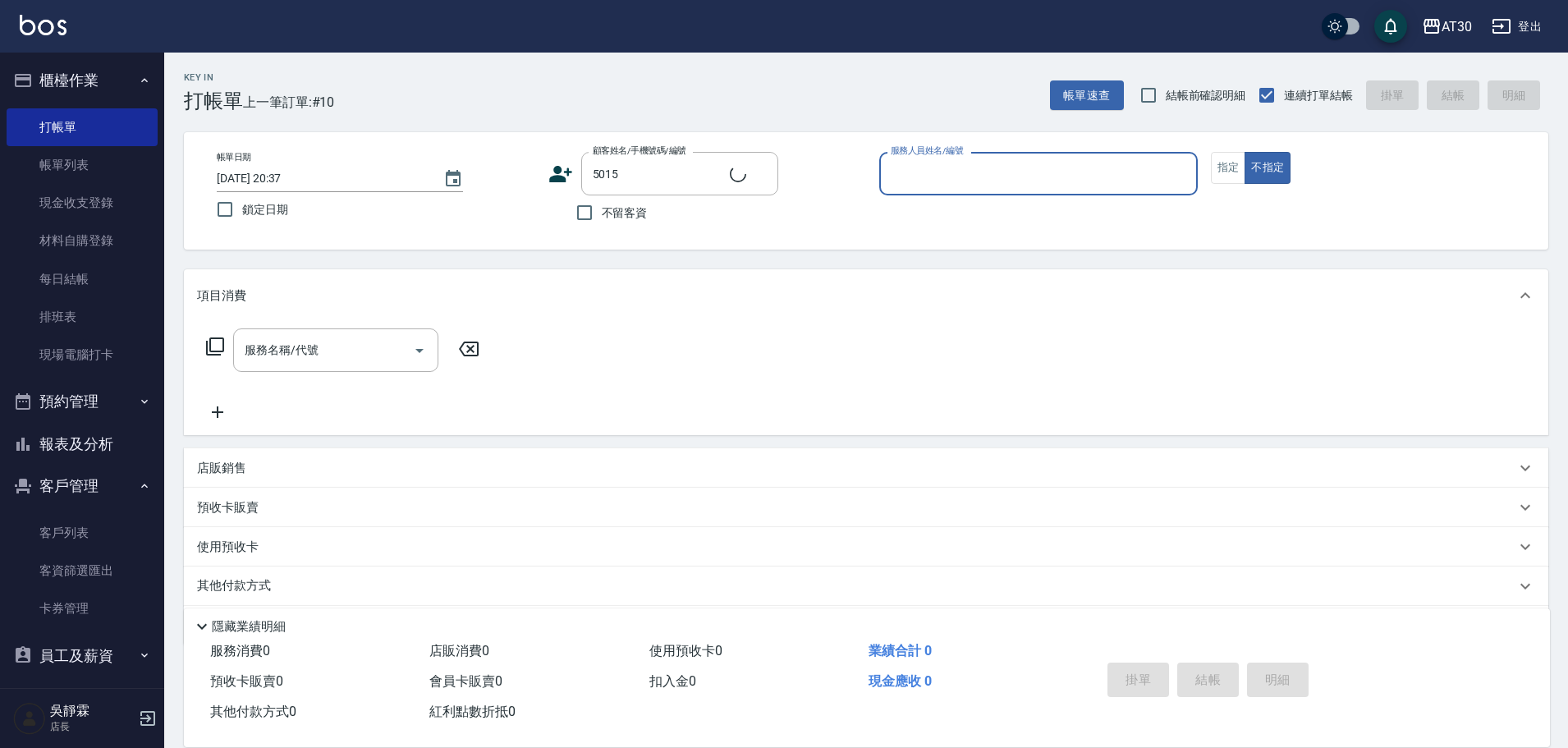
type input "[PERSON_NAME]/0938899630/5015"
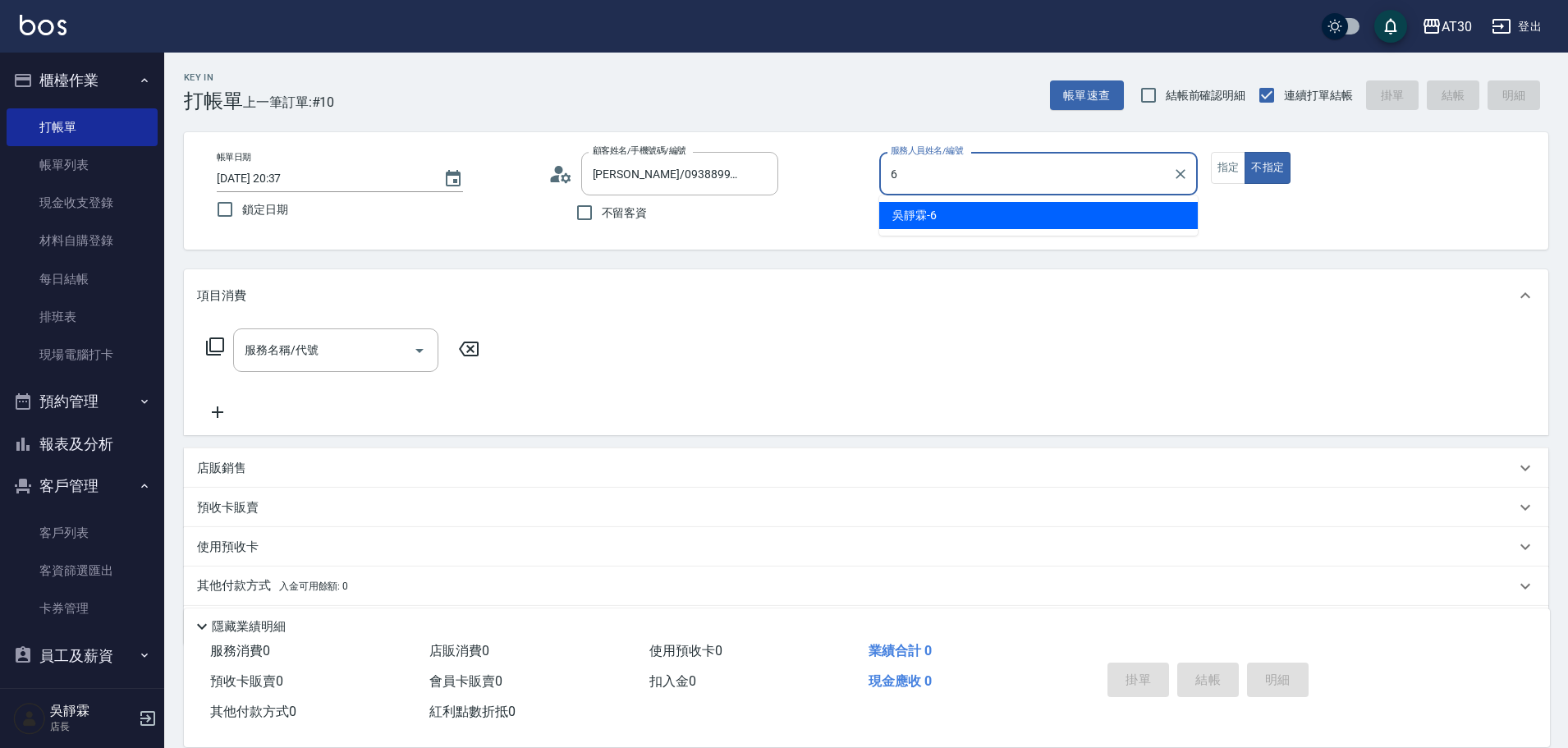
type input "吳靜霖-6"
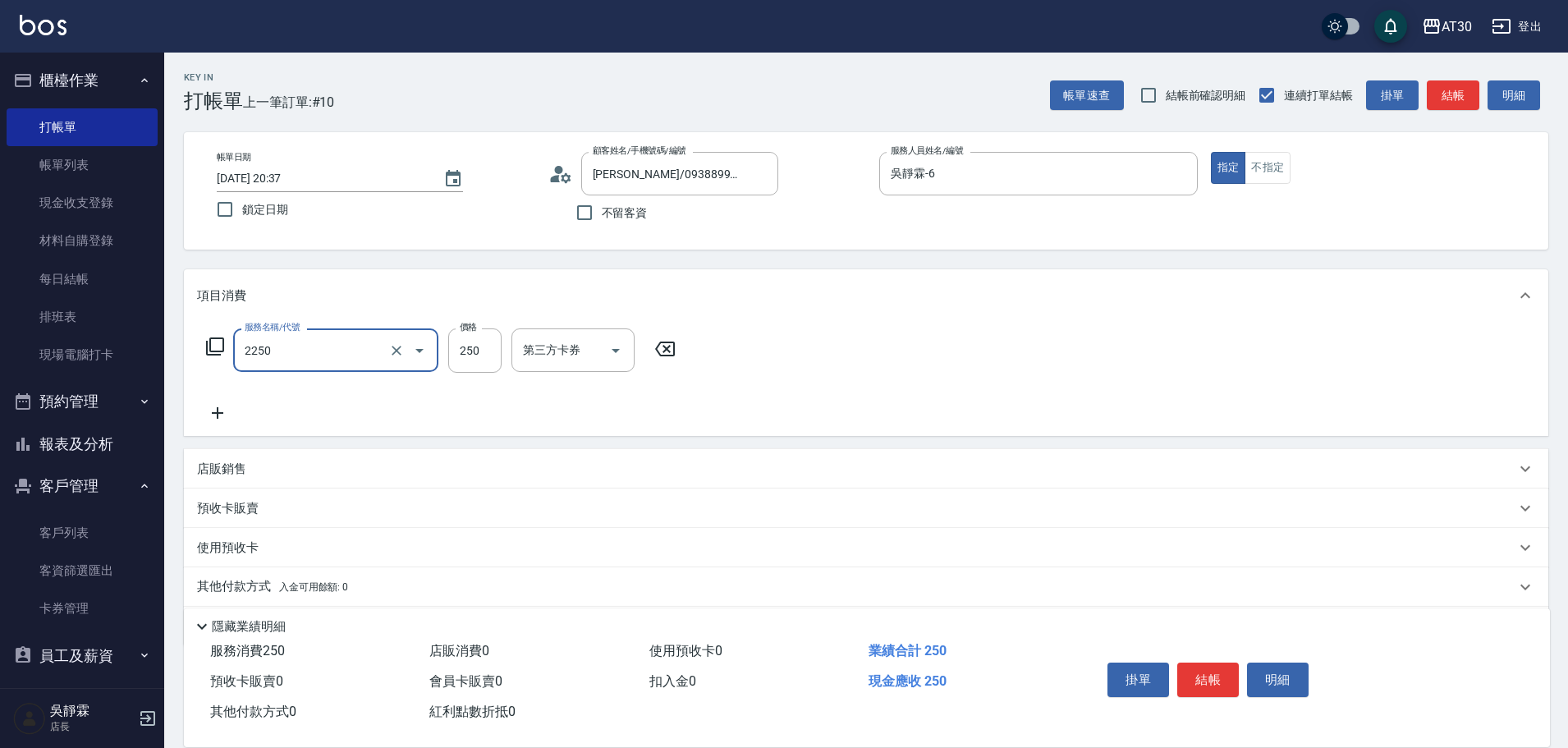
type input "剪髮(2250)"
type input "300"
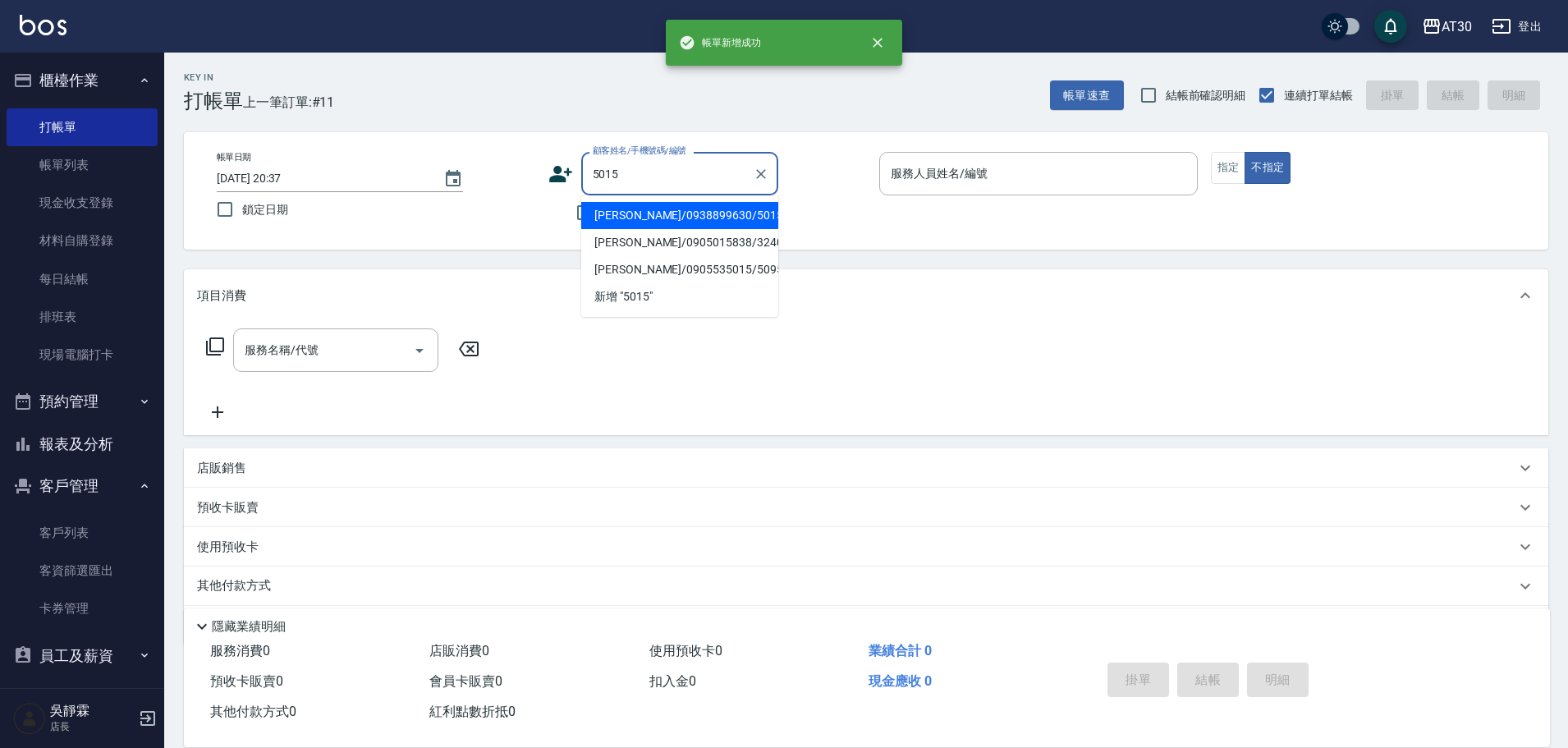
type input "[PERSON_NAME]/0938899630/5015"
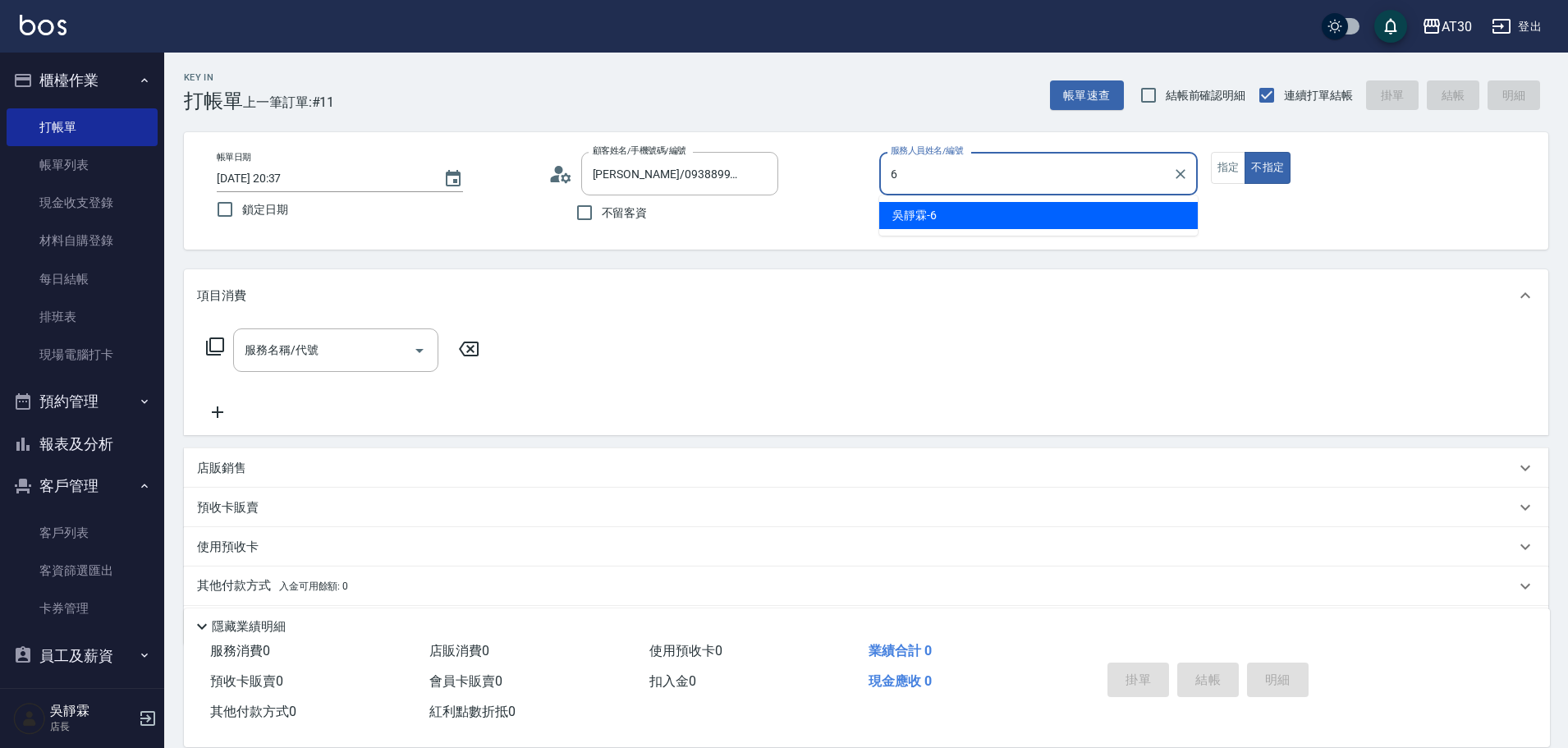
type input "吳靜霖-6"
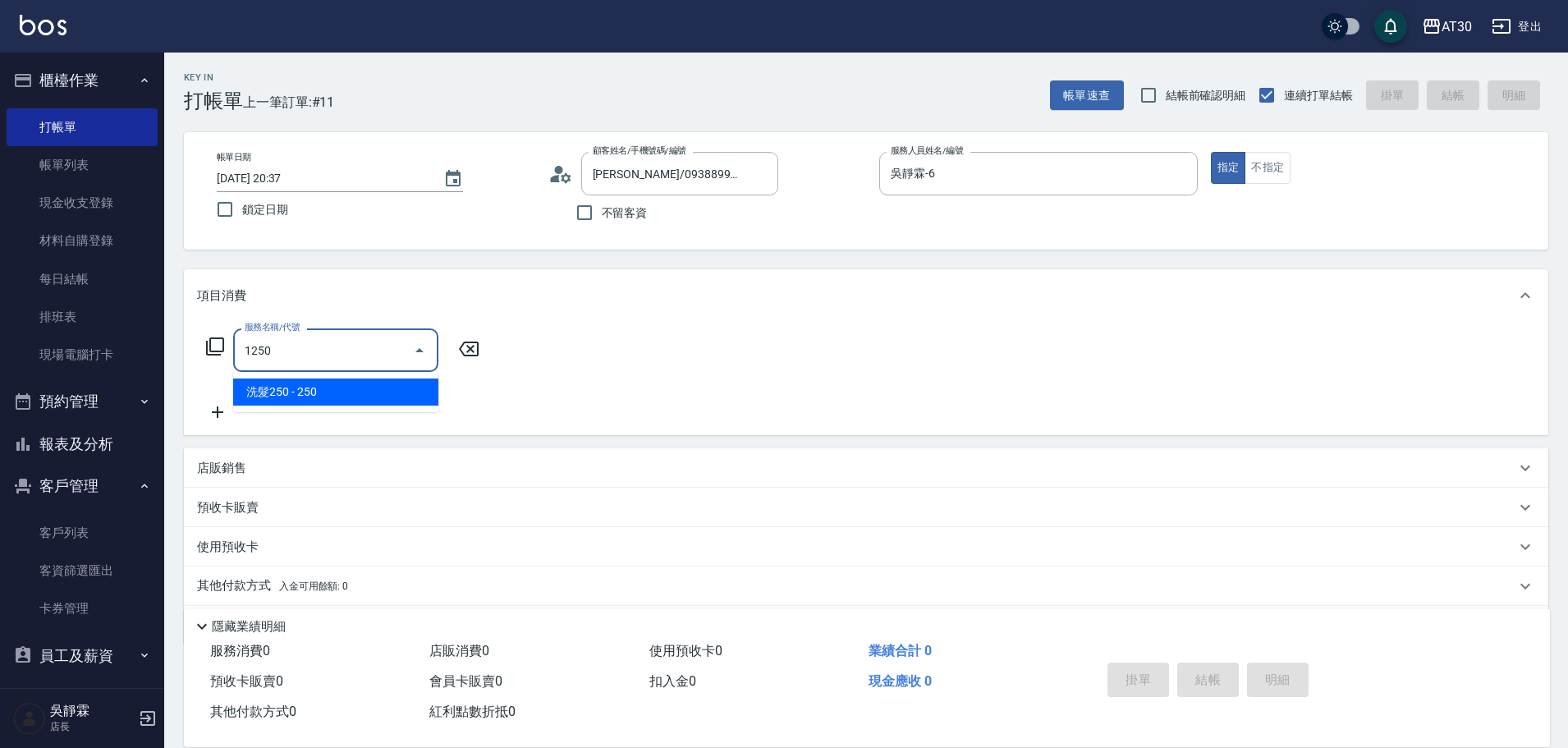
type input "洗髮250(1250)"
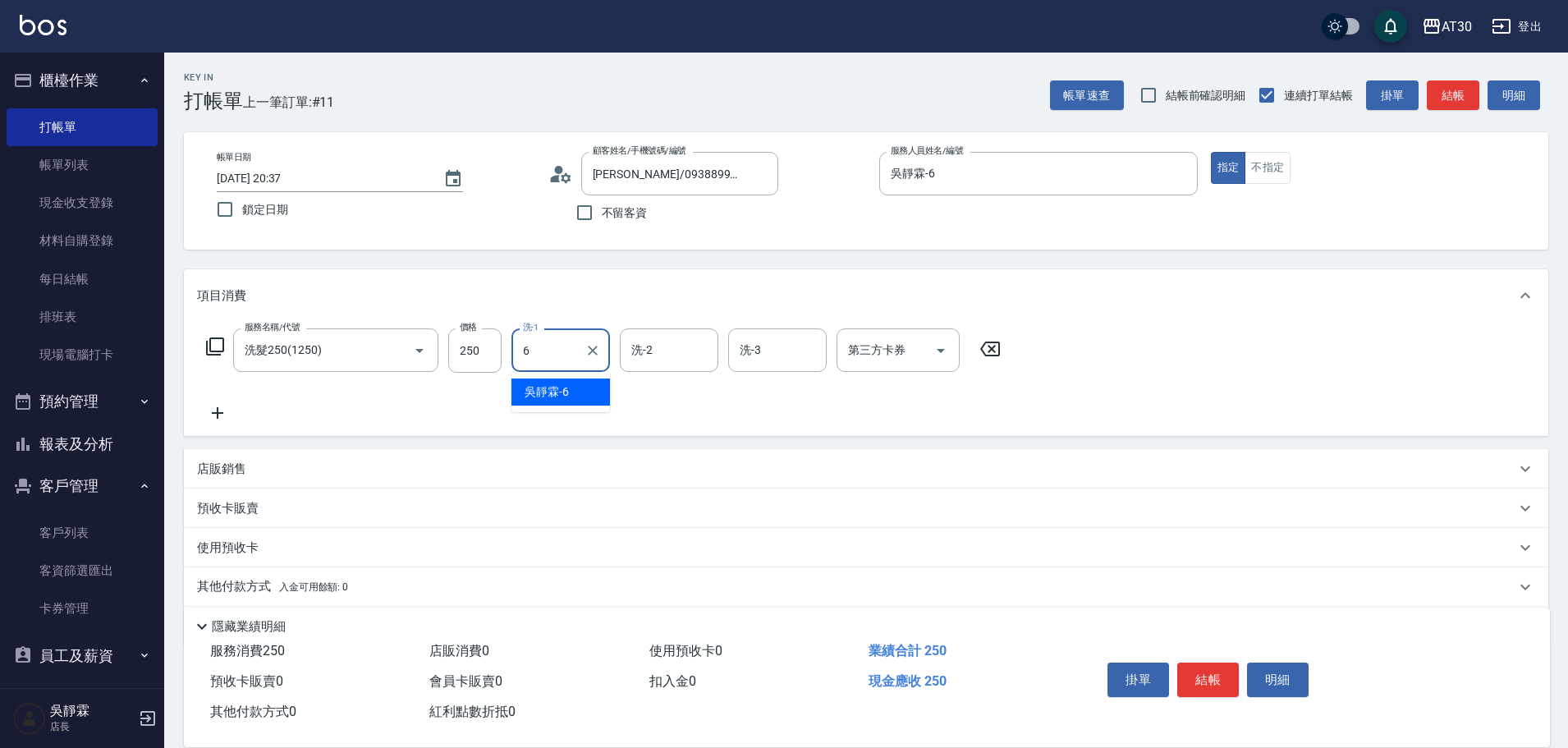
type input "吳靜霖-6"
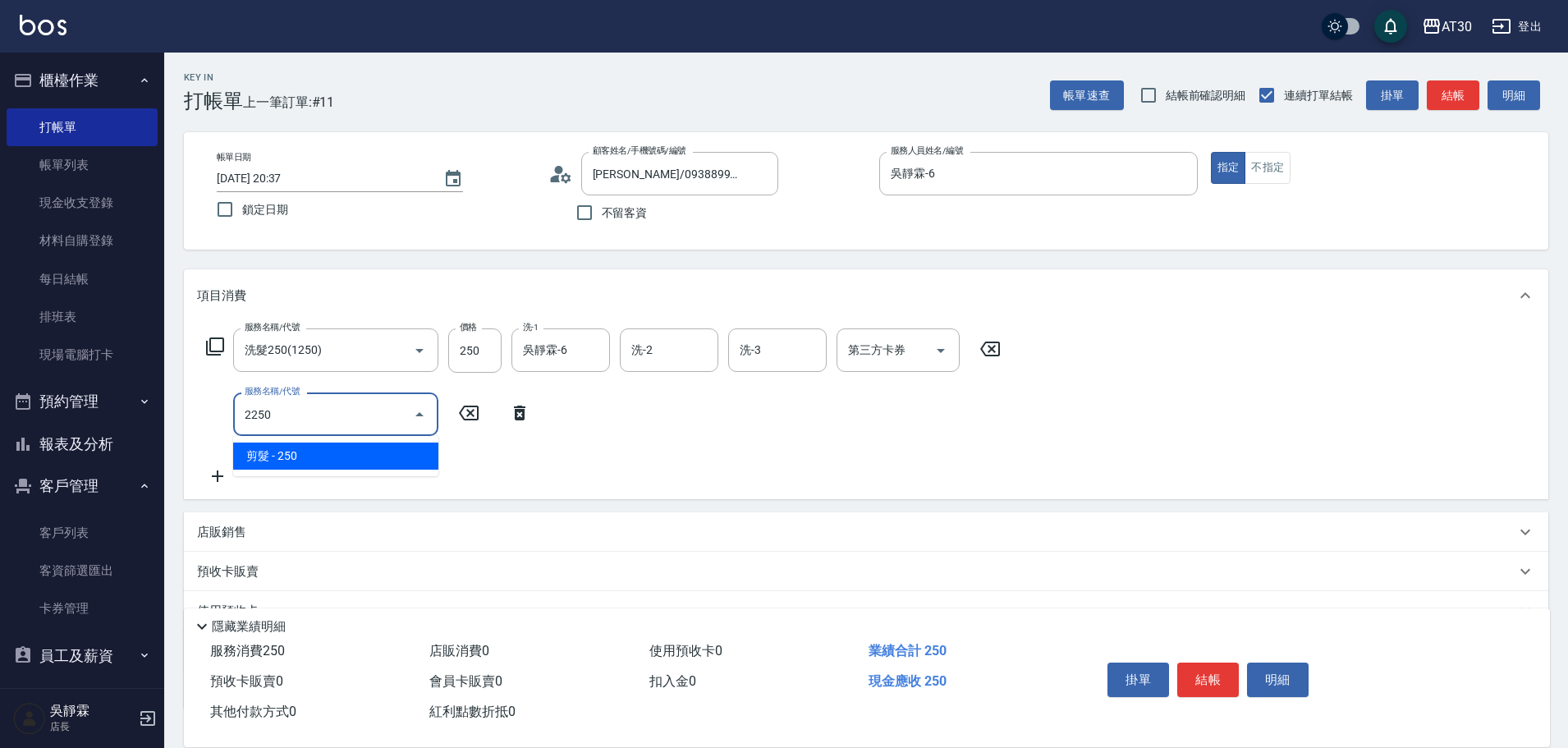
type input "剪髮(2250)"
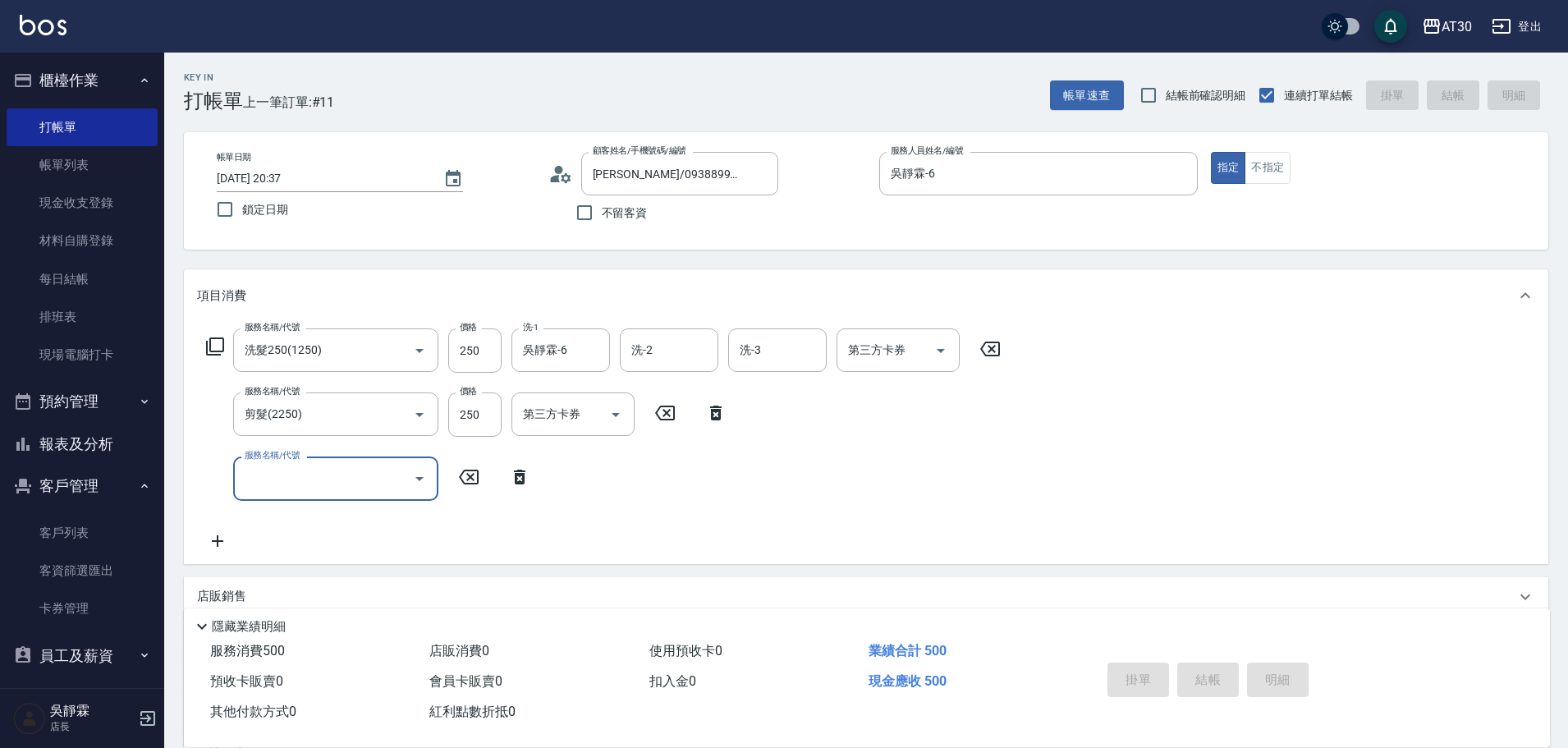
type input "[DATE] 20:38"
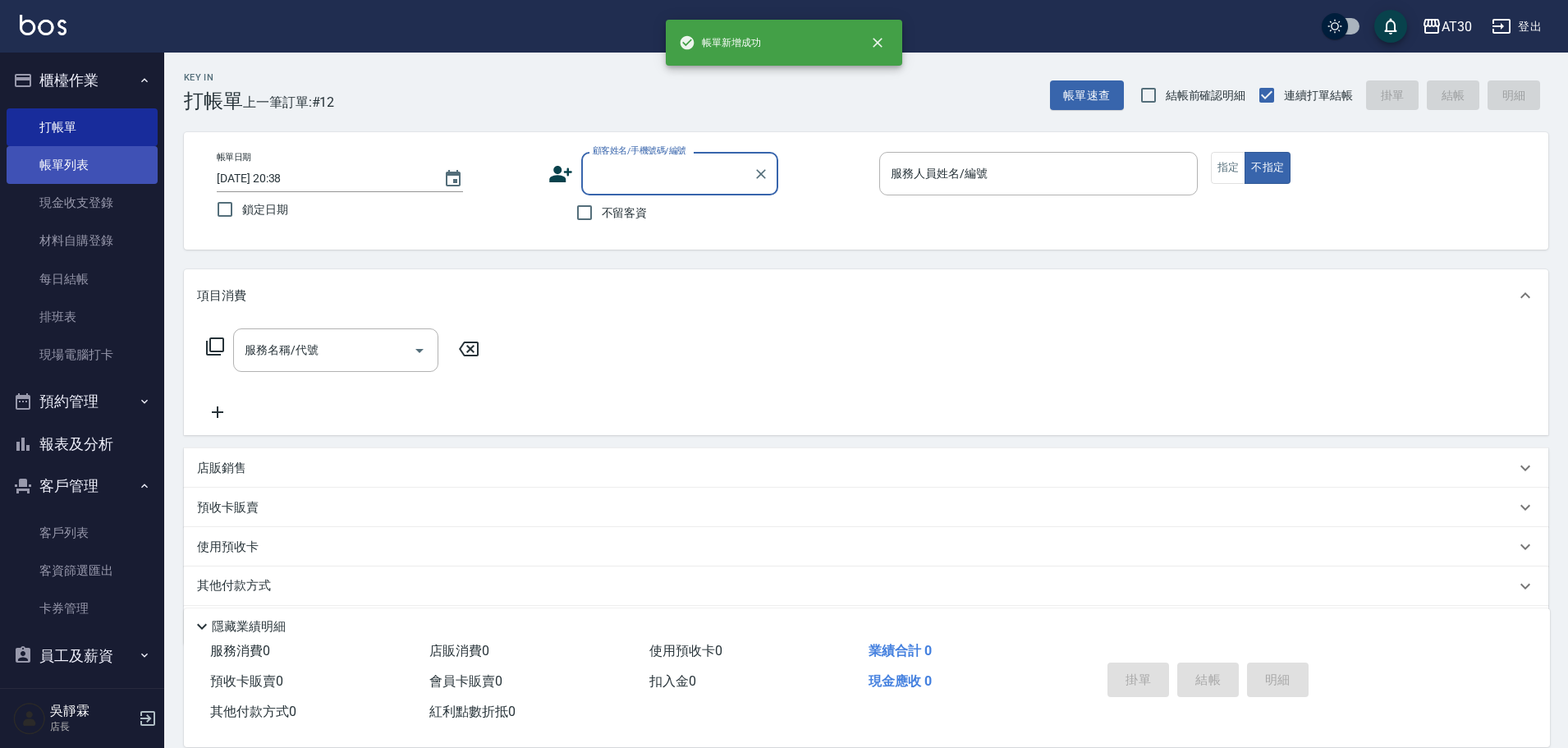
click at [67, 160] on link "帳單列表" at bounding box center [82, 165] width 151 height 38
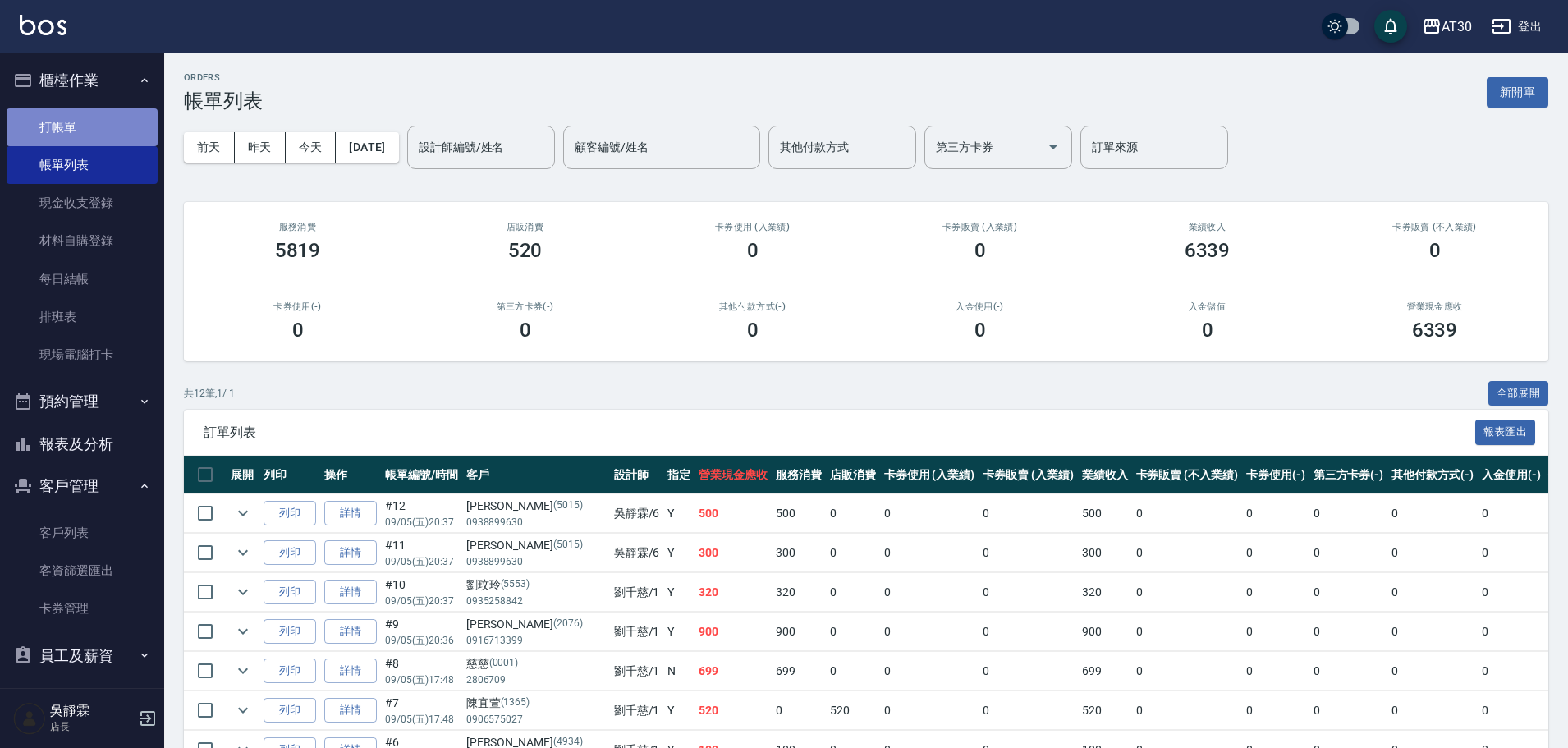
click at [87, 132] on link "打帳單" at bounding box center [82, 128] width 151 height 38
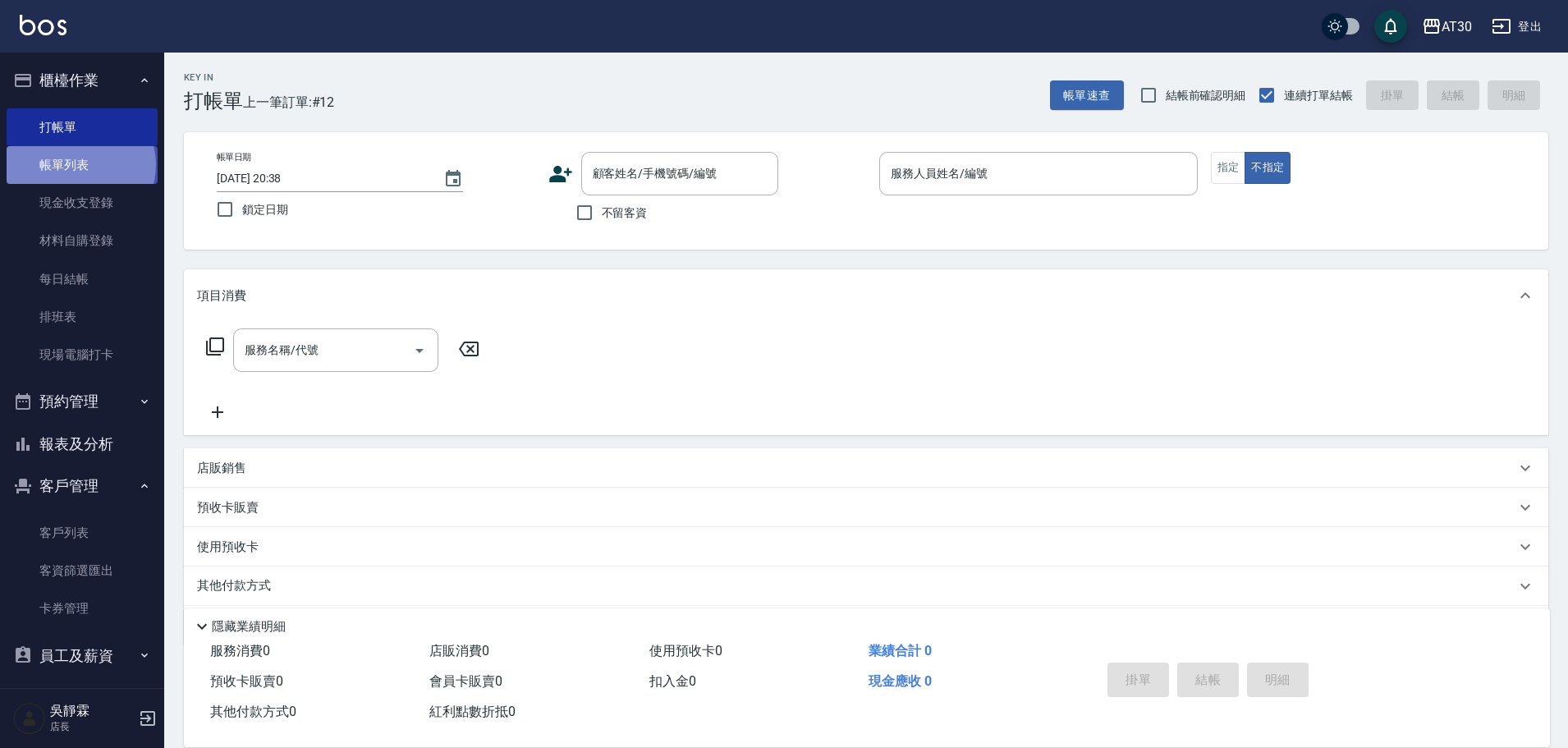
click at [79, 165] on link "帳單列表" at bounding box center [82, 165] width 151 height 38
